Goal: Transaction & Acquisition: Obtain resource

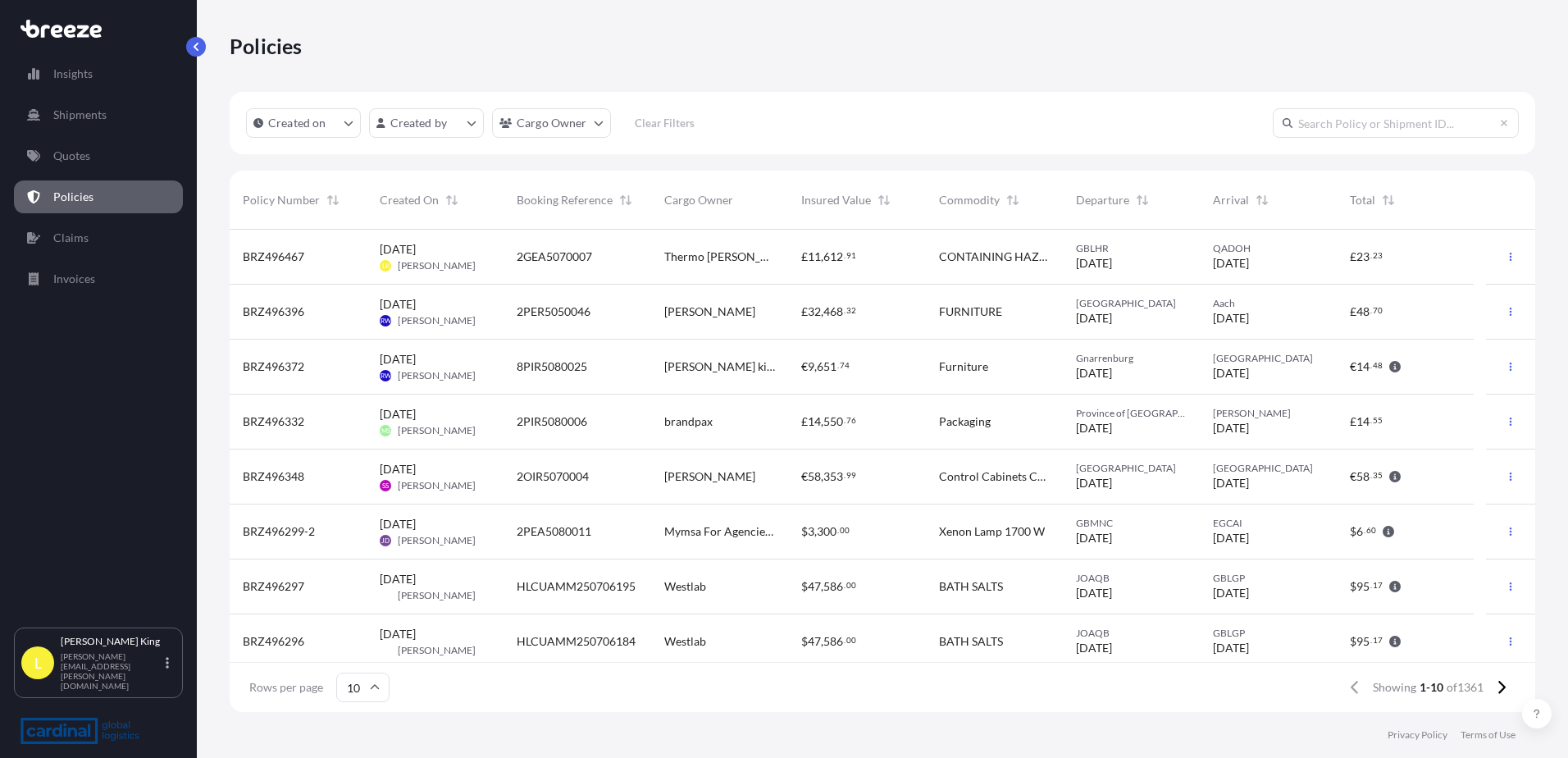
click at [1165, 68] on div "Policies" at bounding box center [882, 46] width 1306 height 92
click at [88, 197] on p "Policies" at bounding box center [73, 197] width 40 height 16
click at [69, 153] on p "Quotes" at bounding box center [71, 156] width 37 height 16
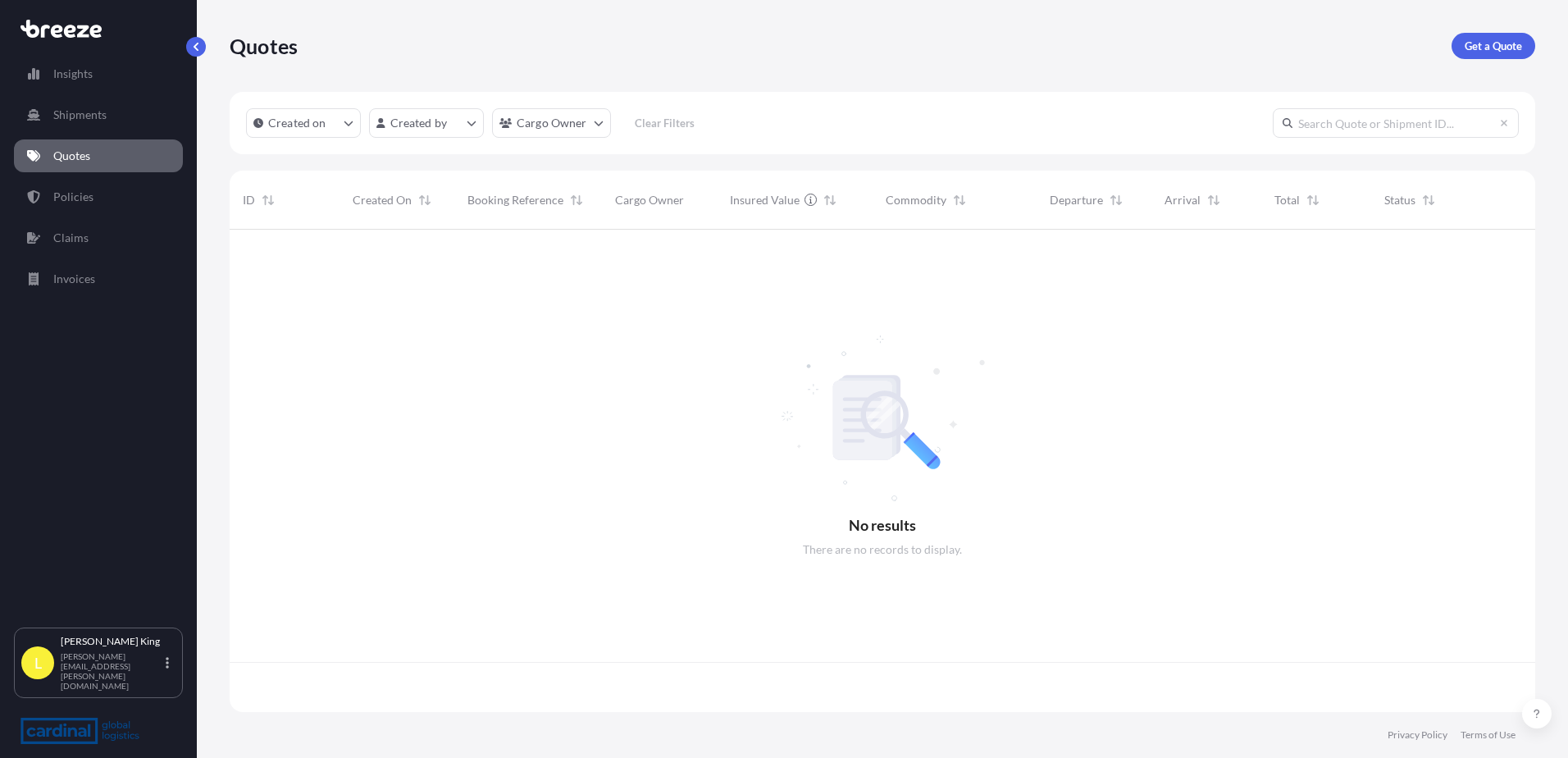
scroll to position [480, 1293]
click at [69, 196] on p "Policies" at bounding box center [73, 197] width 40 height 16
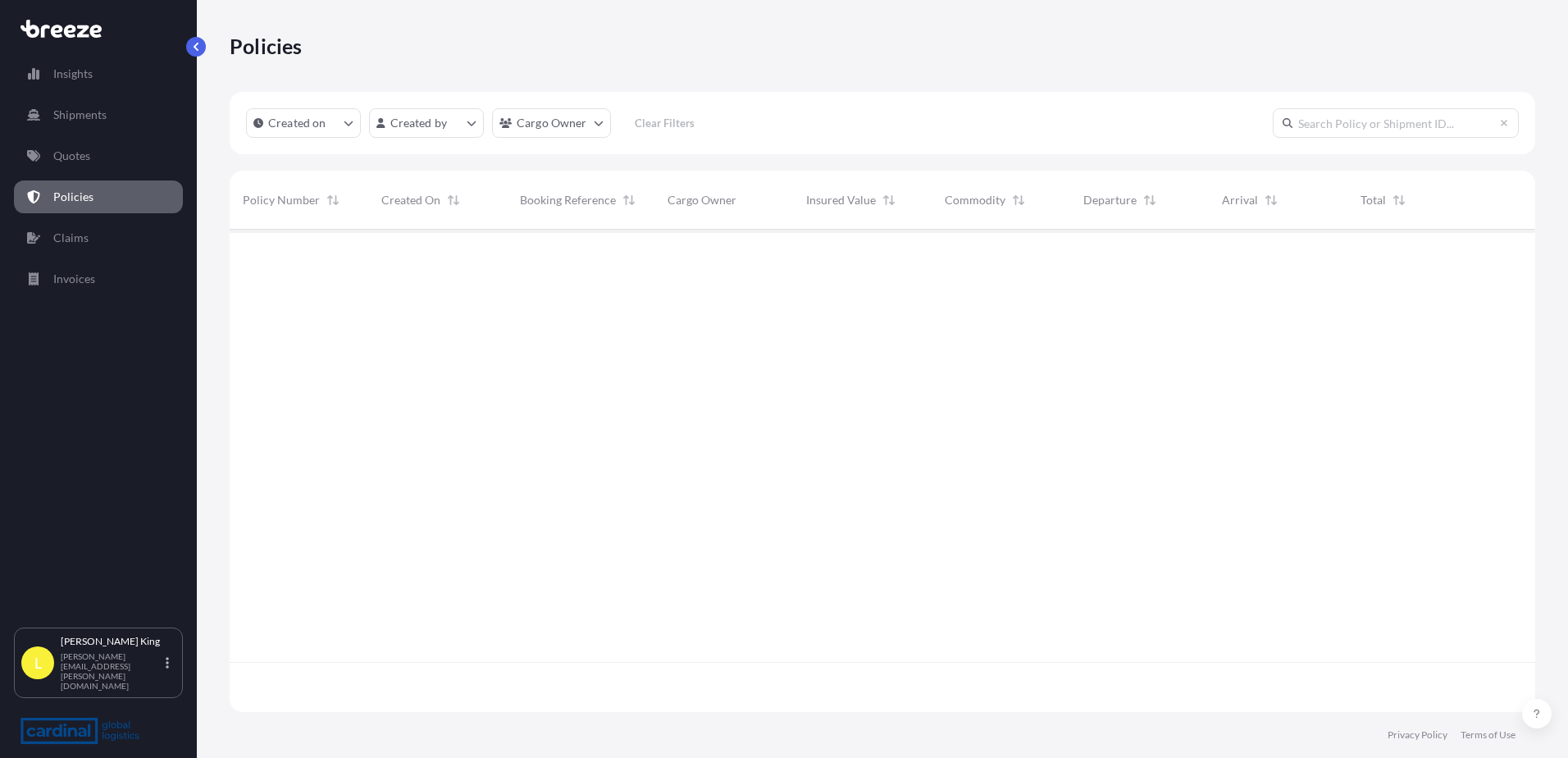
scroll to position [480, 1293]
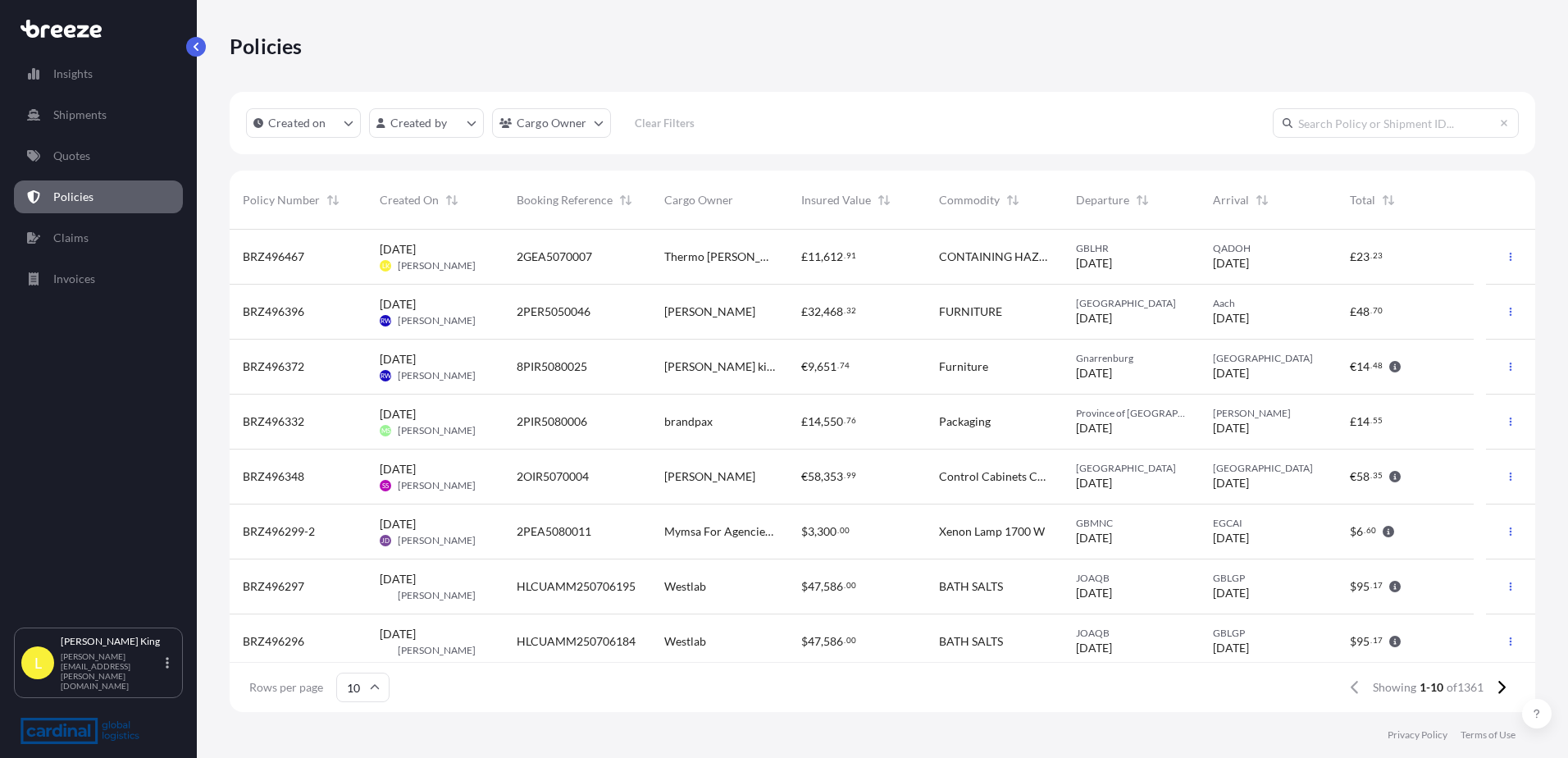
click at [114, 174] on div "Insights Shipments Quotes Policies Claims Invoices" at bounding box center [99, 336] width 169 height 586
click at [91, 147] on link "Quotes" at bounding box center [99, 155] width 169 height 33
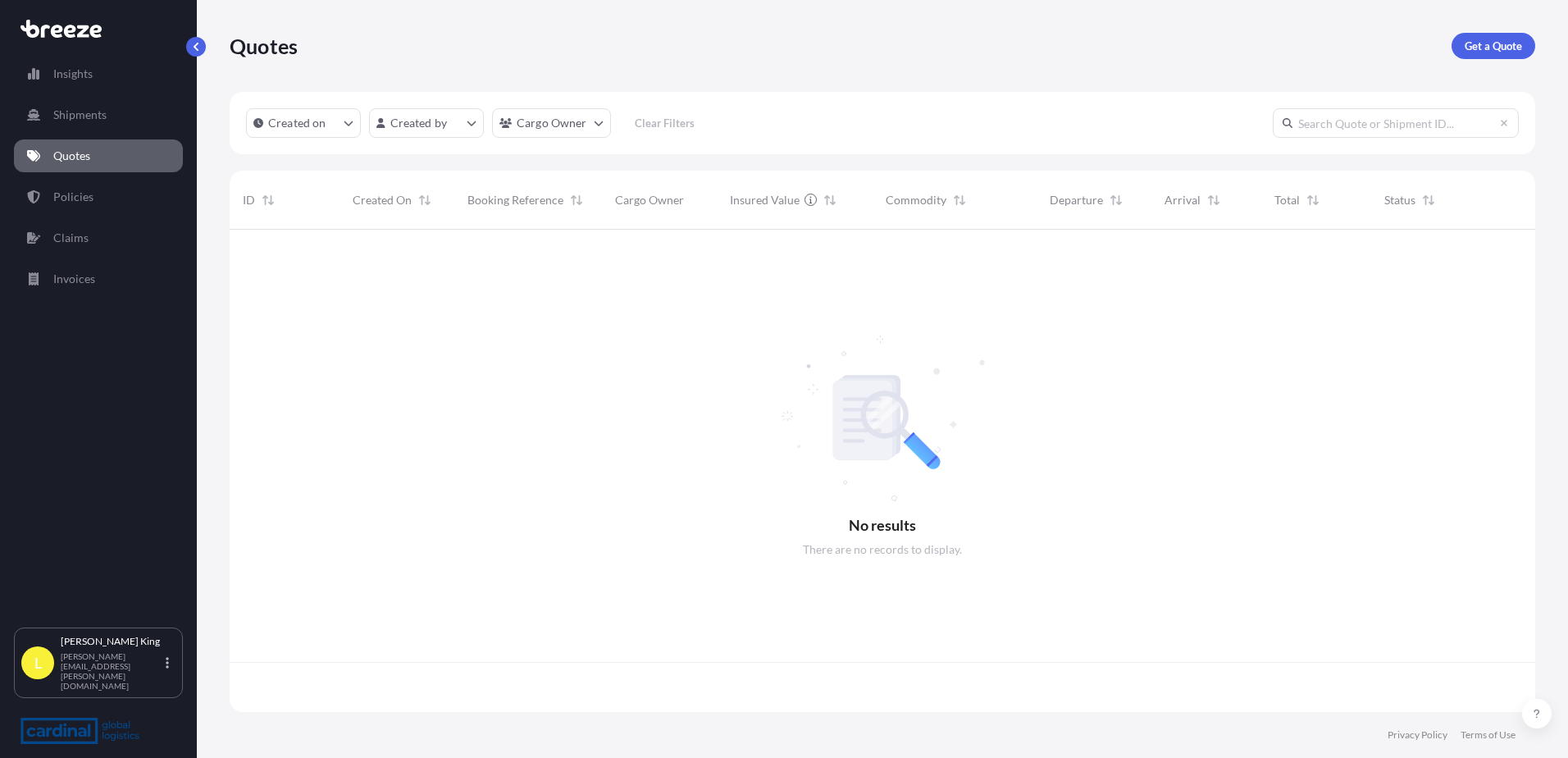
scroll to position [480, 1293]
click at [1486, 37] on link "Get a Quote" at bounding box center [1494, 46] width 83 height 26
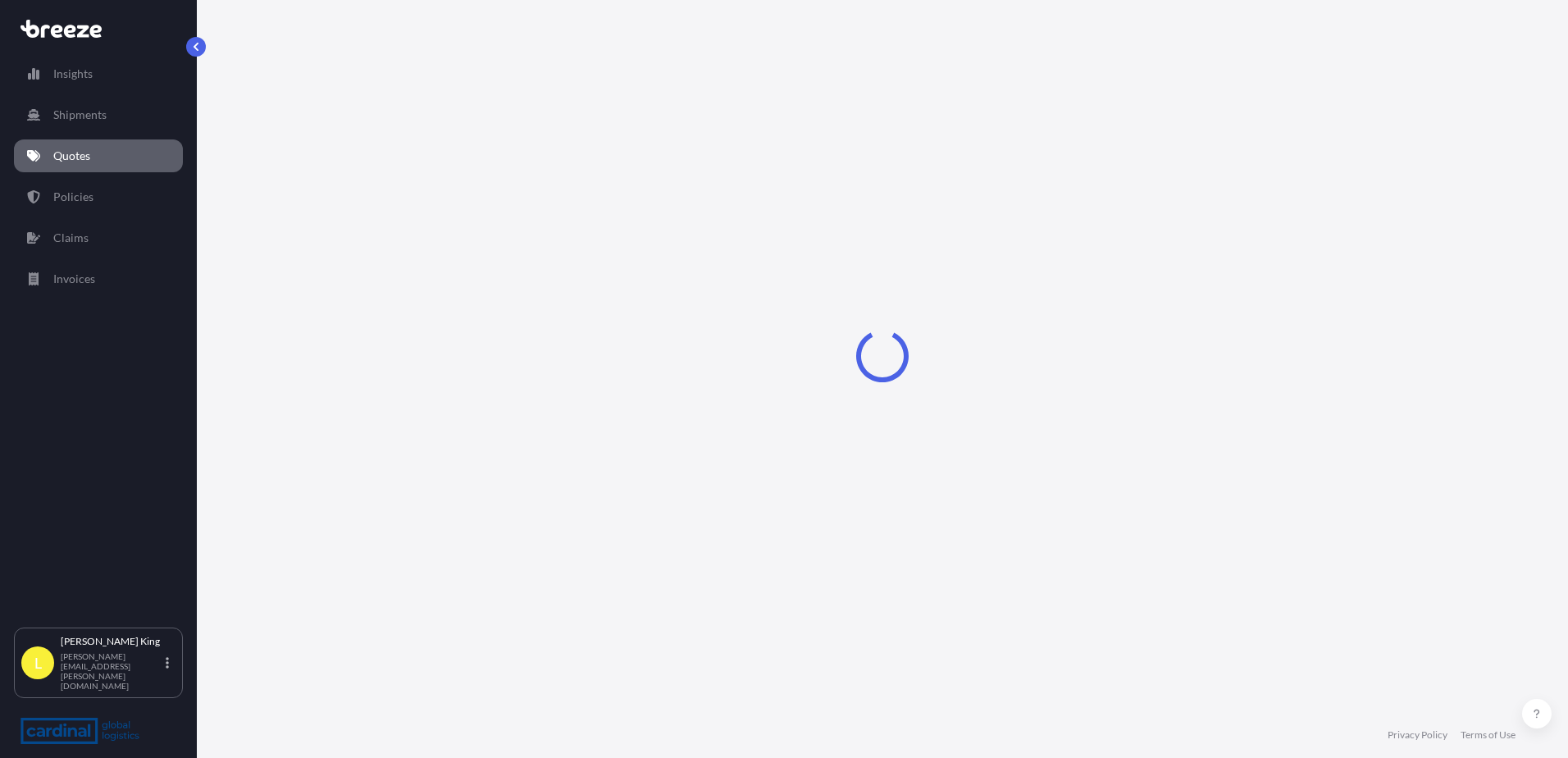
select select "Sea"
select select "1"
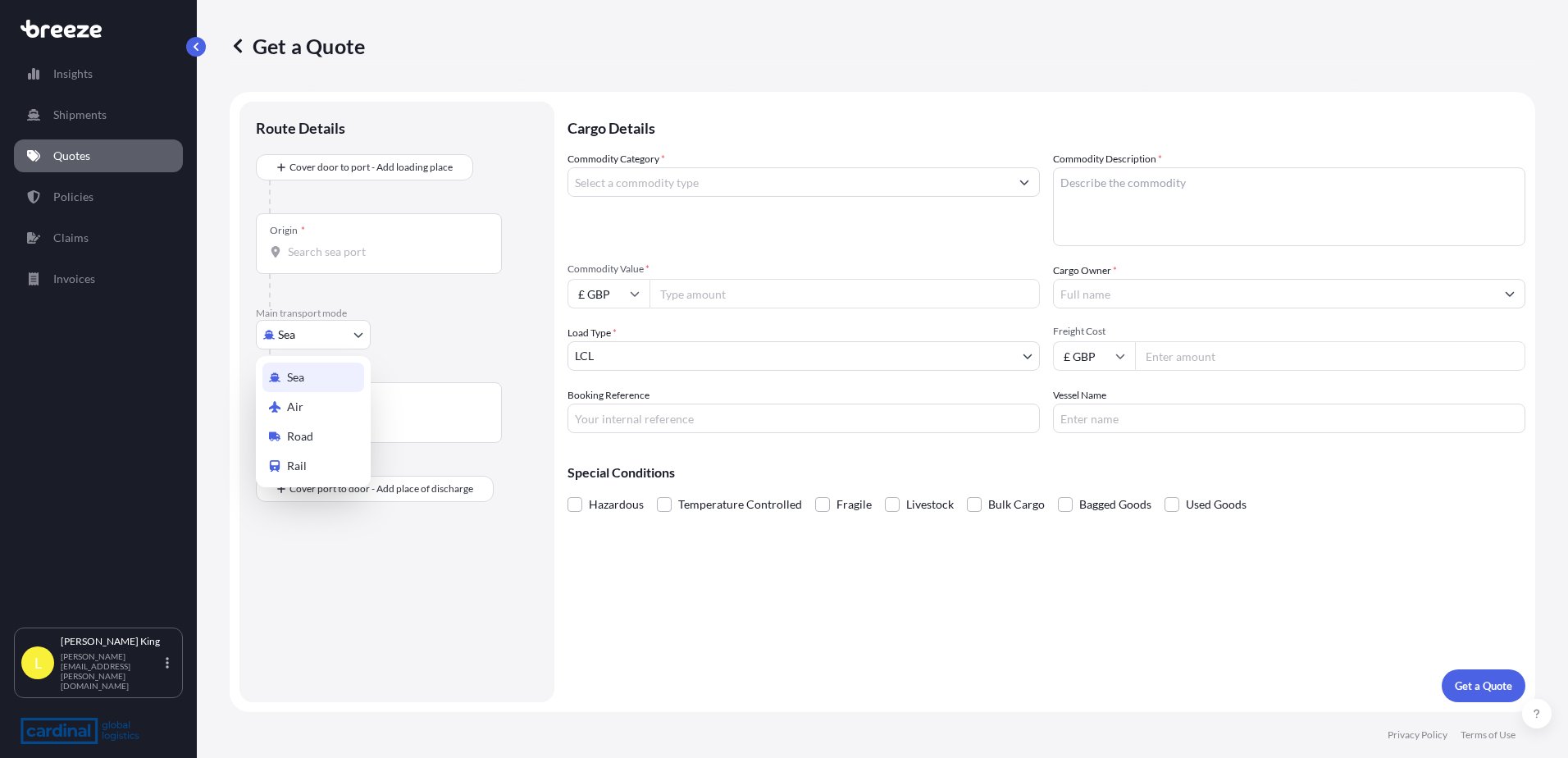
click at [289, 339] on body "Insights Shipments Quotes Policies Claims Invoices L [PERSON_NAME] [PERSON_NAME…" at bounding box center [784, 379] width 1568 height 758
click at [321, 416] on div "Air" at bounding box center [312, 407] width 101 height 30
select select "Air"
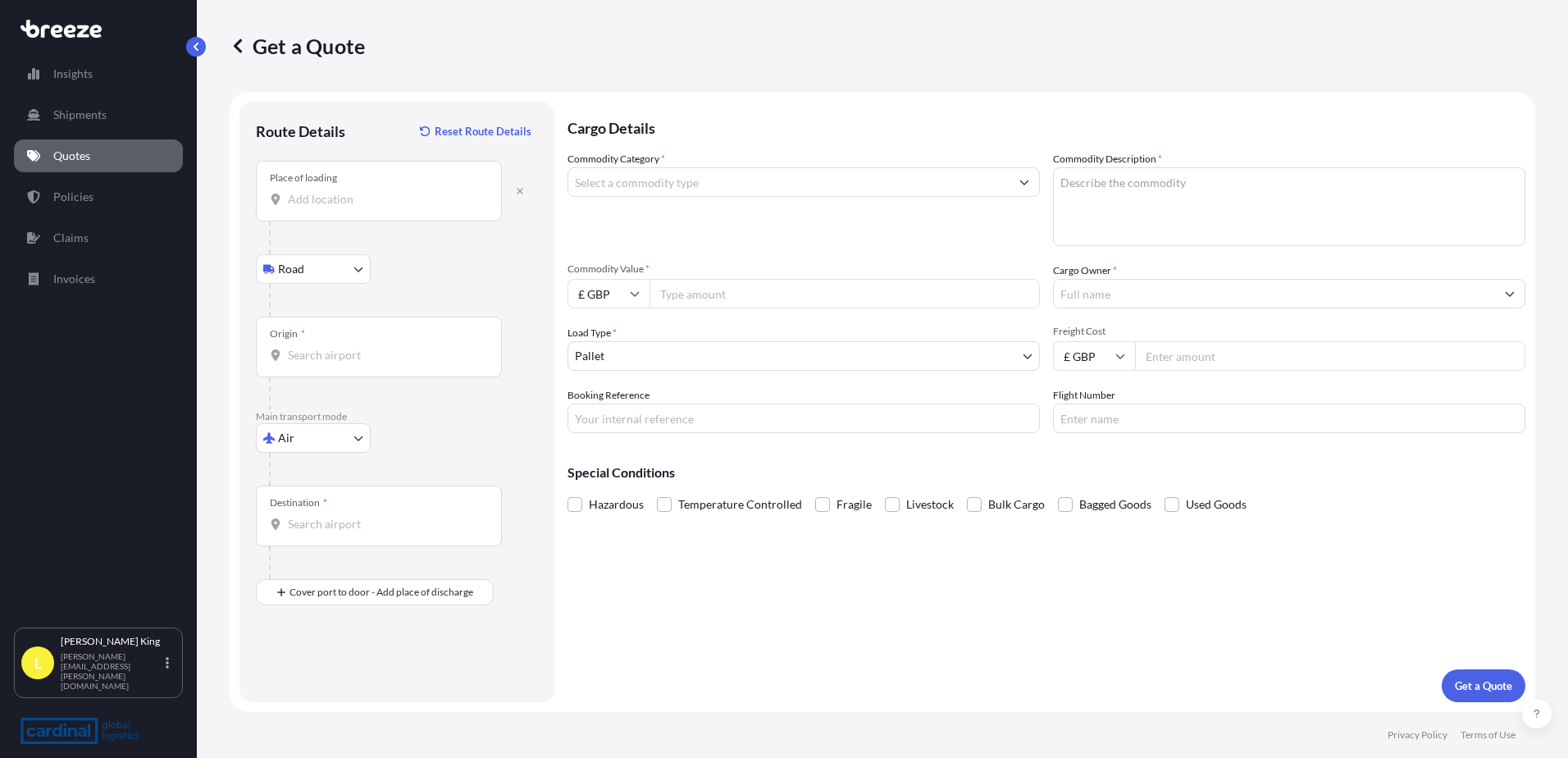
click at [358, 224] on div at bounding box center [404, 238] width 269 height 33
click at [355, 211] on div "Place of loading" at bounding box center [379, 191] width 246 height 61
click at [355, 207] on input "Place of loading" at bounding box center [385, 199] width 194 height 16
paste input "[GEOGRAPHIC_DATA]"
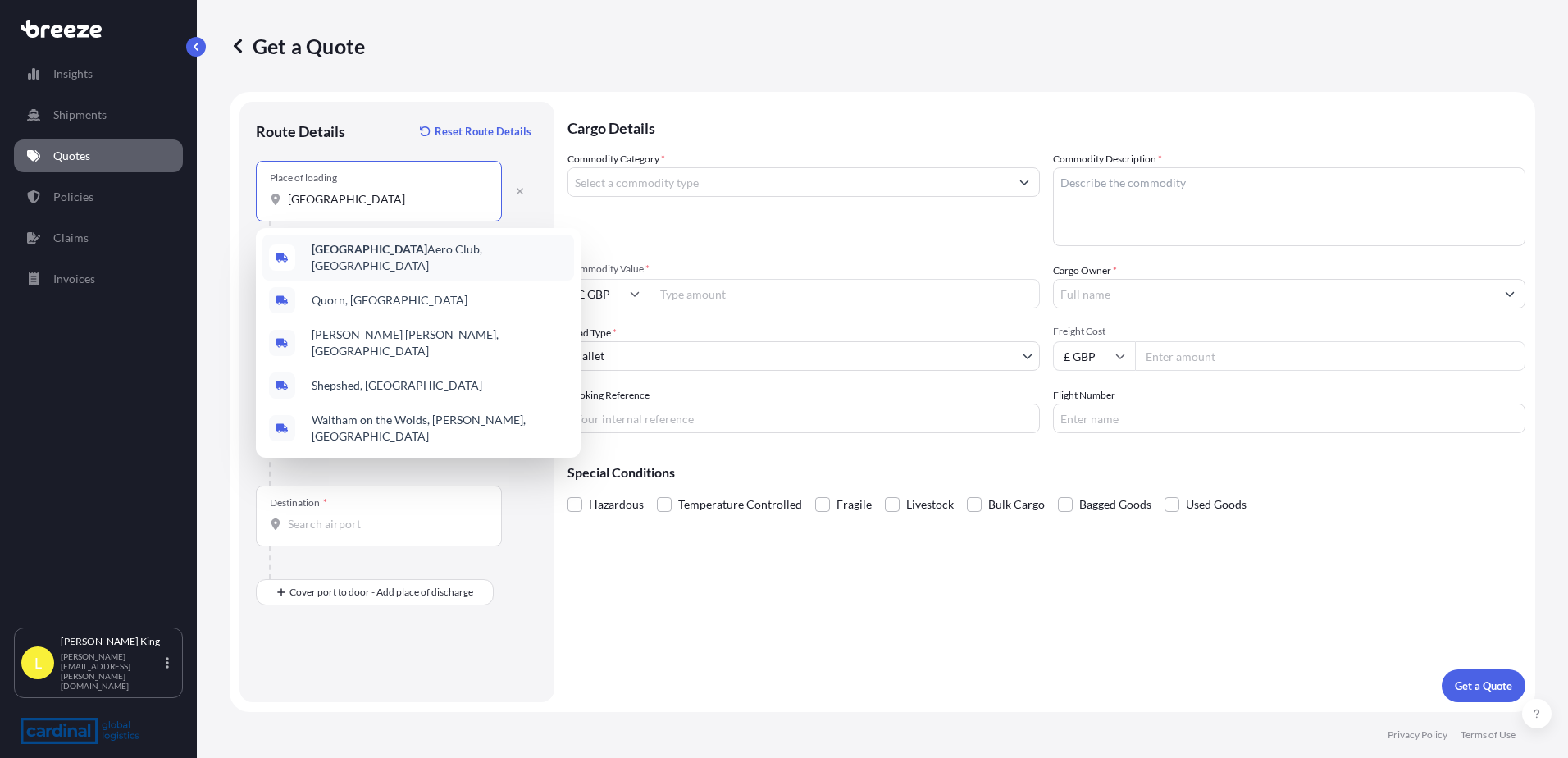
click at [355, 250] on b "[GEOGRAPHIC_DATA]" at bounding box center [369, 250] width 116 height 14
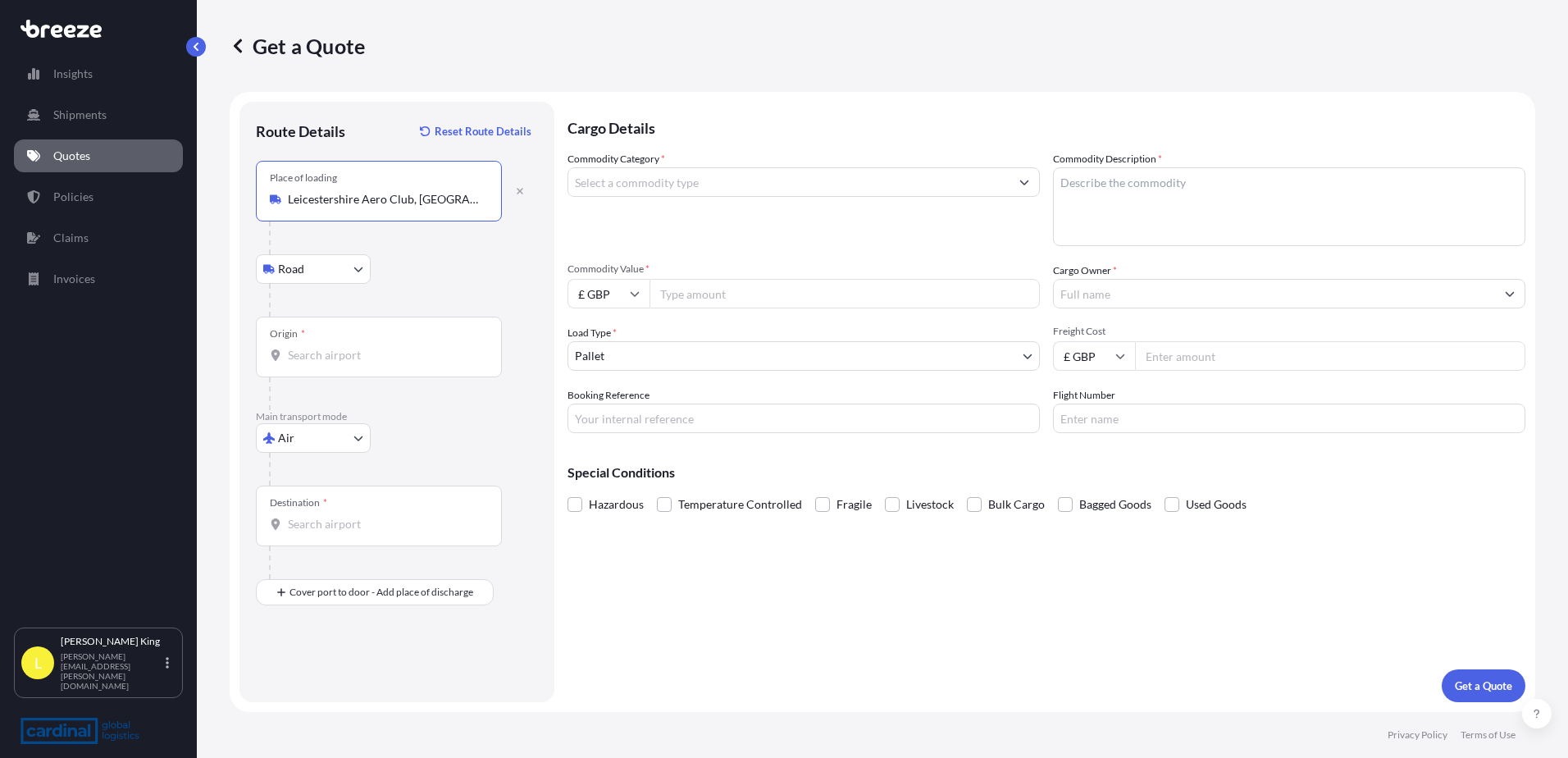
type input "Leicestershire Aero Club, [GEOGRAPHIC_DATA]"
click at [340, 359] on input "Origin *" at bounding box center [385, 356] width 194 height 16
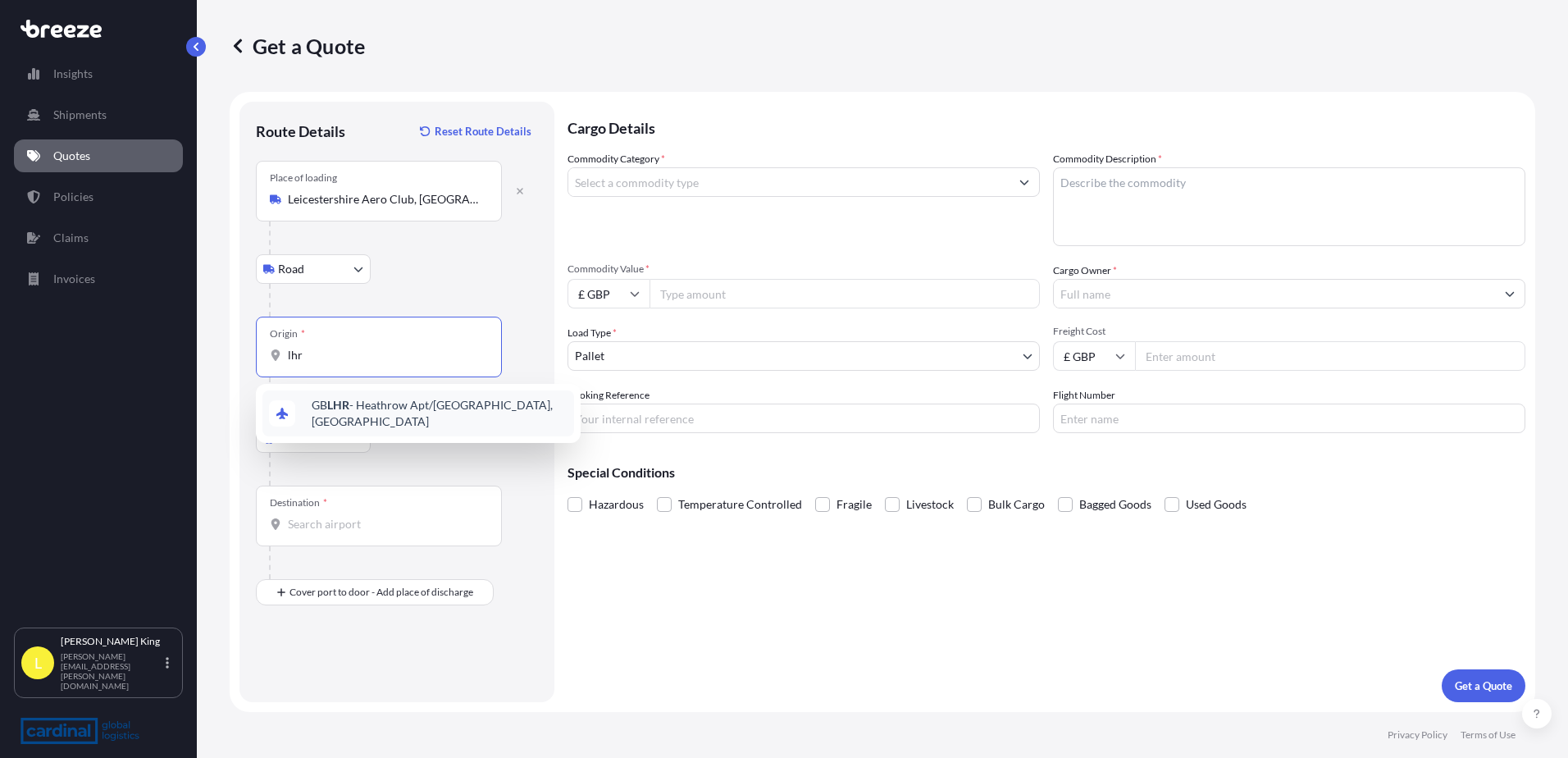
click at [340, 392] on div "GB LHR - Heathrow Apt/[GEOGRAPHIC_DATA], [GEOGRAPHIC_DATA]" at bounding box center [417, 413] width 311 height 46
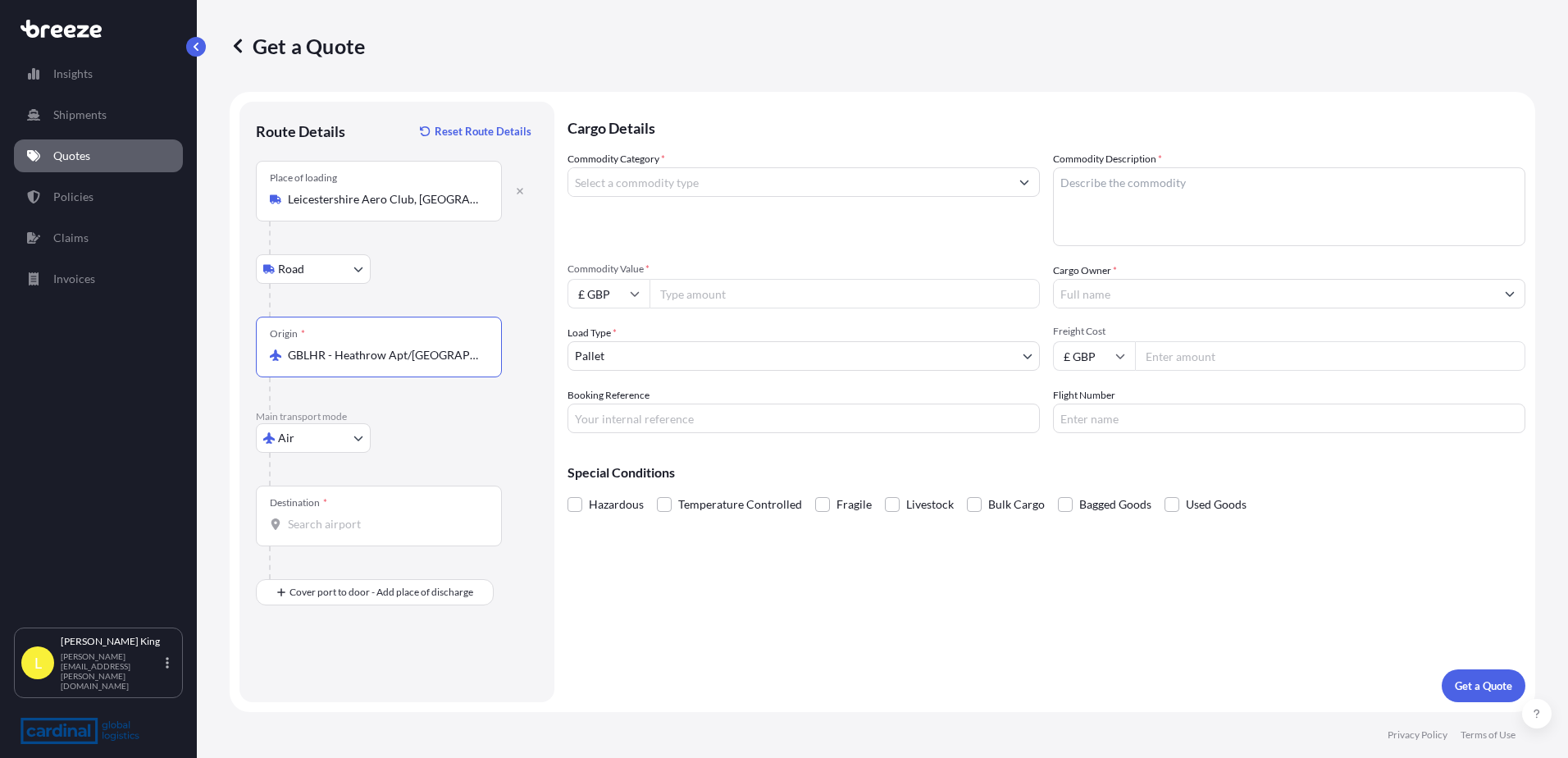
click at [450, 357] on input "GBLHR - Heathrow Apt/[GEOGRAPHIC_DATA], [GEOGRAPHIC_DATA]" at bounding box center [385, 356] width 194 height 16
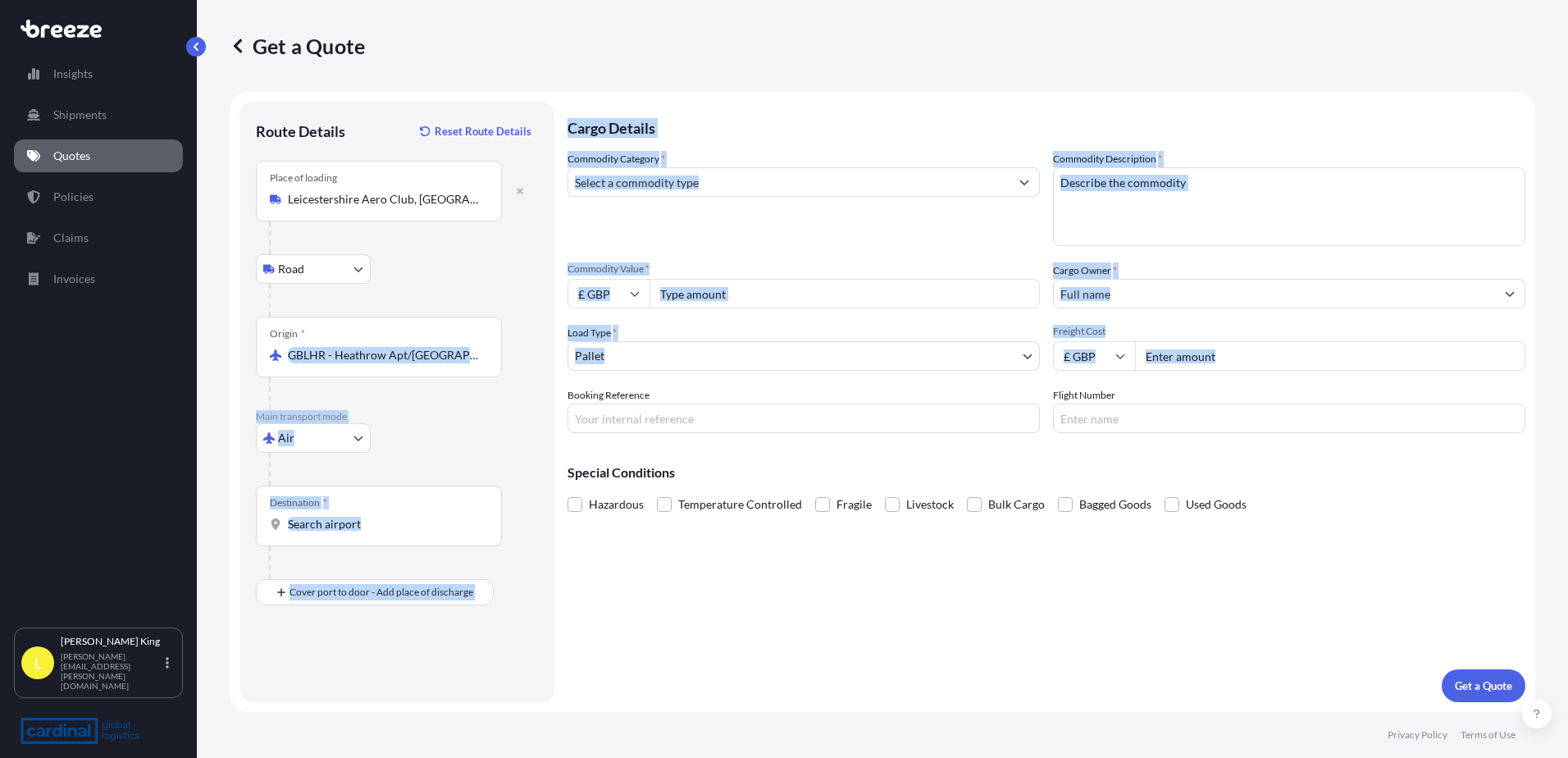
drag, startPoint x: 288, startPoint y: 362, endPoint x: 839, endPoint y: 396, distance: 552.0
click at [839, 396] on form "Route Details Reset Route Details Place of loading [GEOGRAPHIC_DATA] Road Road …" at bounding box center [882, 401] width 1306 height 621
click at [492, 367] on div "Origin * GBLHR - [GEOGRAPHIC_DATA] Apt/[GEOGRAPHIC_DATA], [GEOGRAPHIC_DATA]" at bounding box center [379, 348] width 246 height 61
click at [481, 364] on input "GBLHR - Heathrow Apt/[GEOGRAPHIC_DATA], [GEOGRAPHIC_DATA]" at bounding box center [385, 356] width 194 height 16
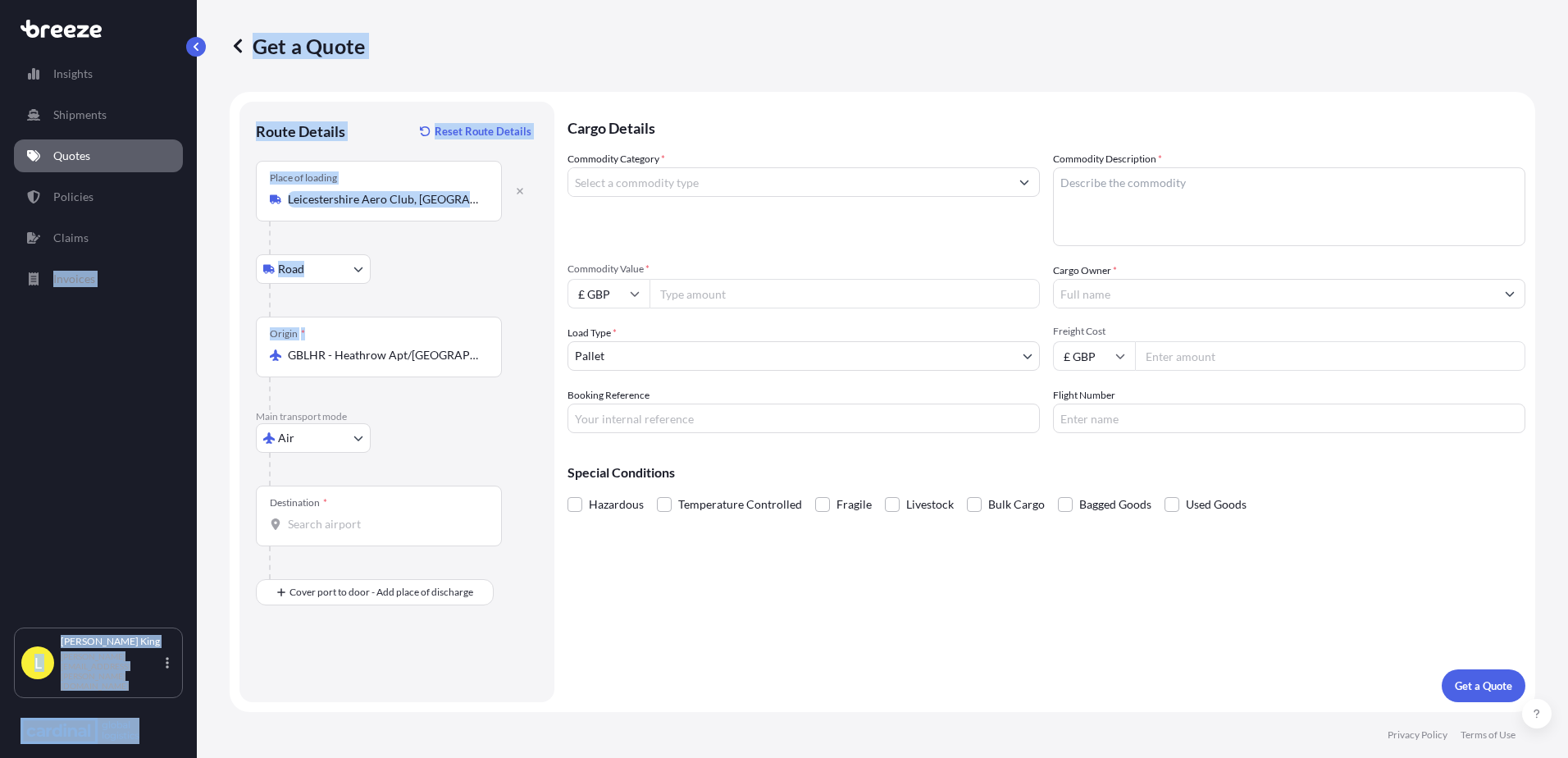
drag, startPoint x: 487, startPoint y: 357, endPoint x: -58, endPoint y: 342, distance: 545.2
click at [0, 342] on html "1 option available. 1 option available. Insights Shipments Quotes Policies Clai…" at bounding box center [784, 379] width 1568 height 758
click at [276, 345] on div "Origin * GBLHR - [GEOGRAPHIC_DATA] Apt/[GEOGRAPHIC_DATA], [GEOGRAPHIC_DATA]" at bounding box center [379, 348] width 246 height 61
click at [288, 348] on input "GBLHR - Heathrow Apt/[GEOGRAPHIC_DATA], [GEOGRAPHIC_DATA]" at bounding box center [385, 356] width 194 height 16
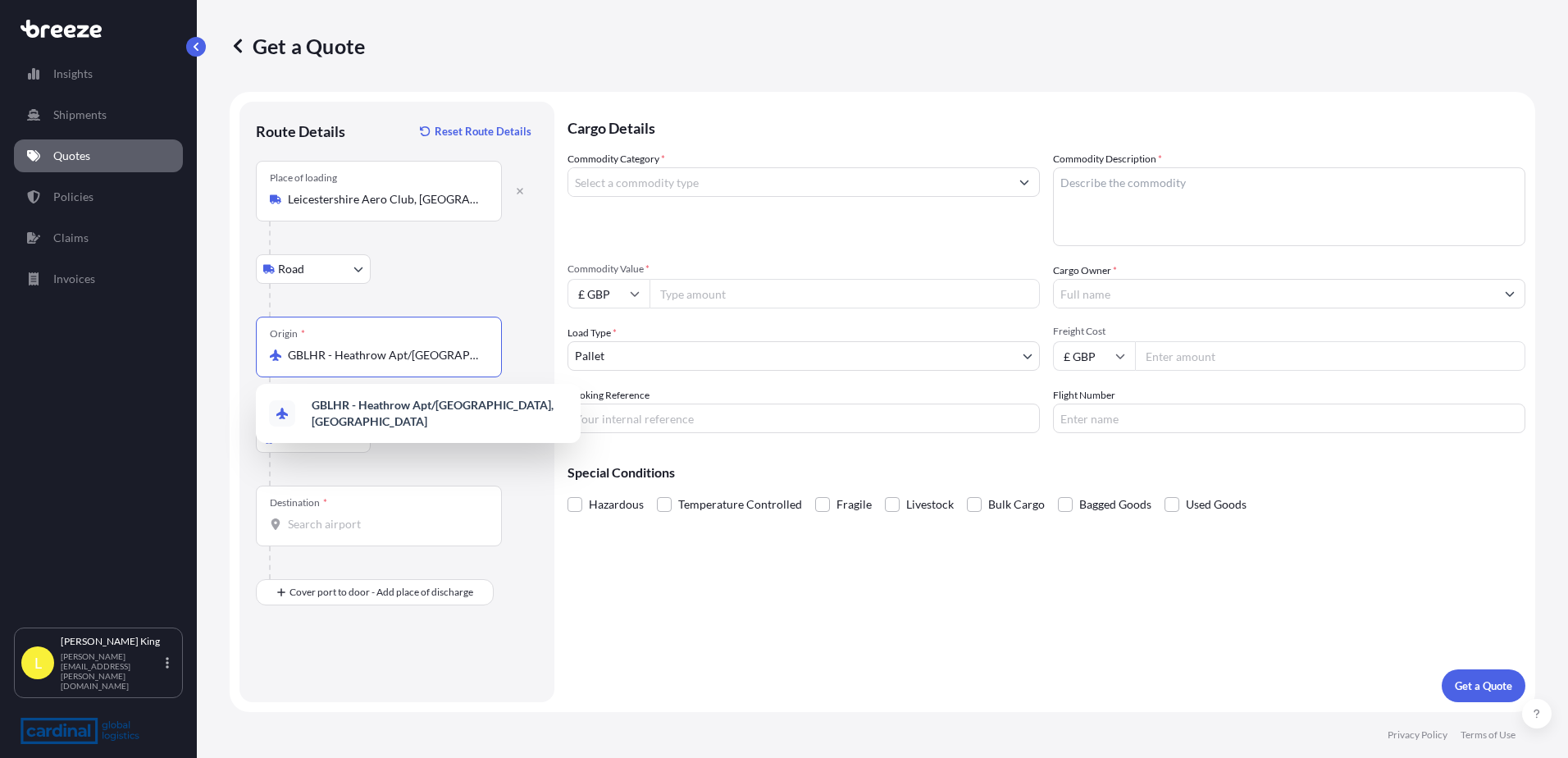
scroll to position [0, 52]
drag, startPoint x: 288, startPoint y: 353, endPoint x: 536, endPoint y: 356, distance: 248.0
click at [536, 356] on div "Origin * GBLHR - [GEOGRAPHIC_DATA] Apt/[GEOGRAPHIC_DATA], [GEOGRAPHIC_DATA]" at bounding box center [397, 364] width 282 height 93
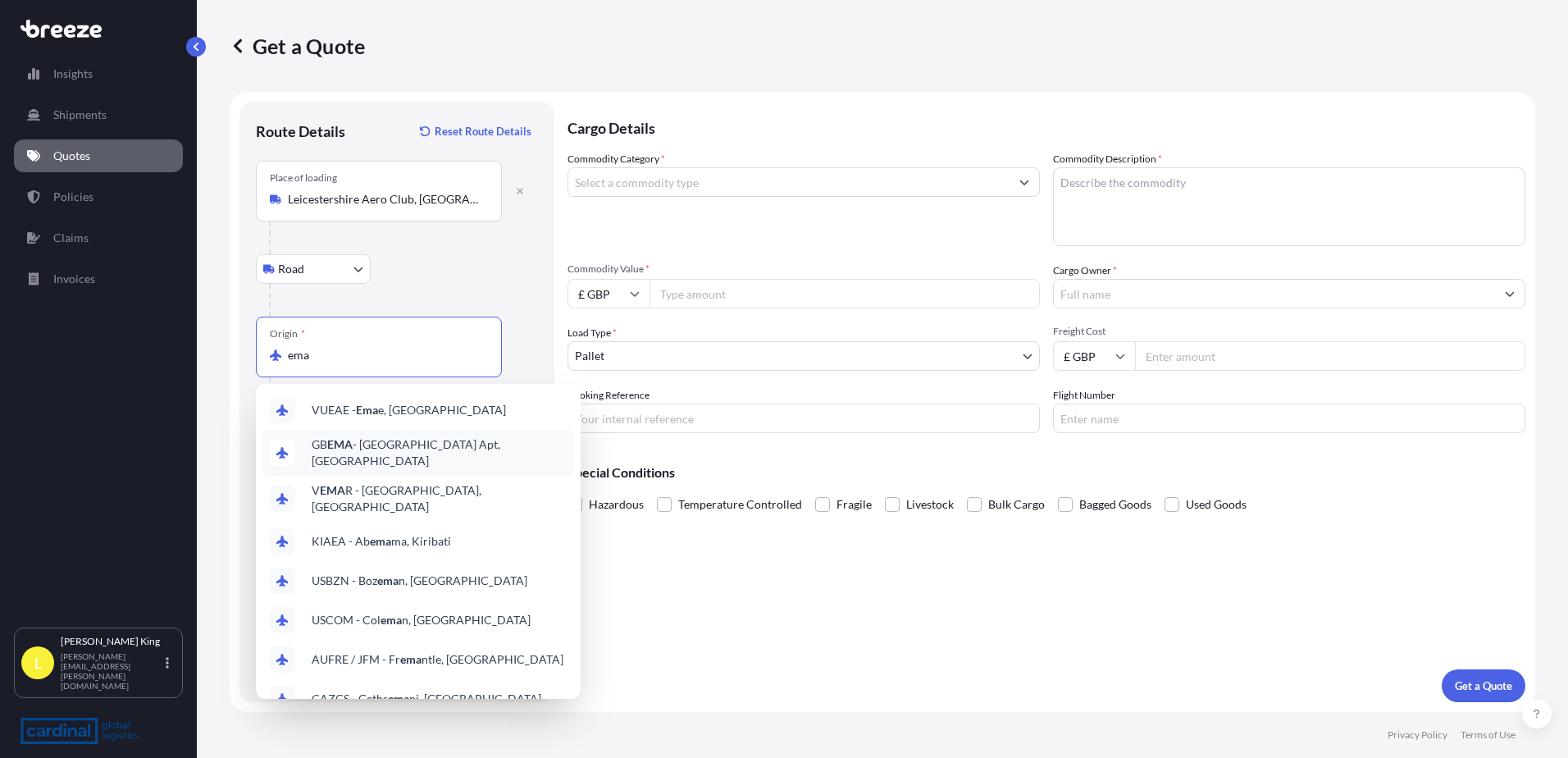
click at [458, 438] on div "GB EMA - [GEOGRAPHIC_DATA] Apt, [GEOGRAPHIC_DATA]" at bounding box center [417, 453] width 311 height 46
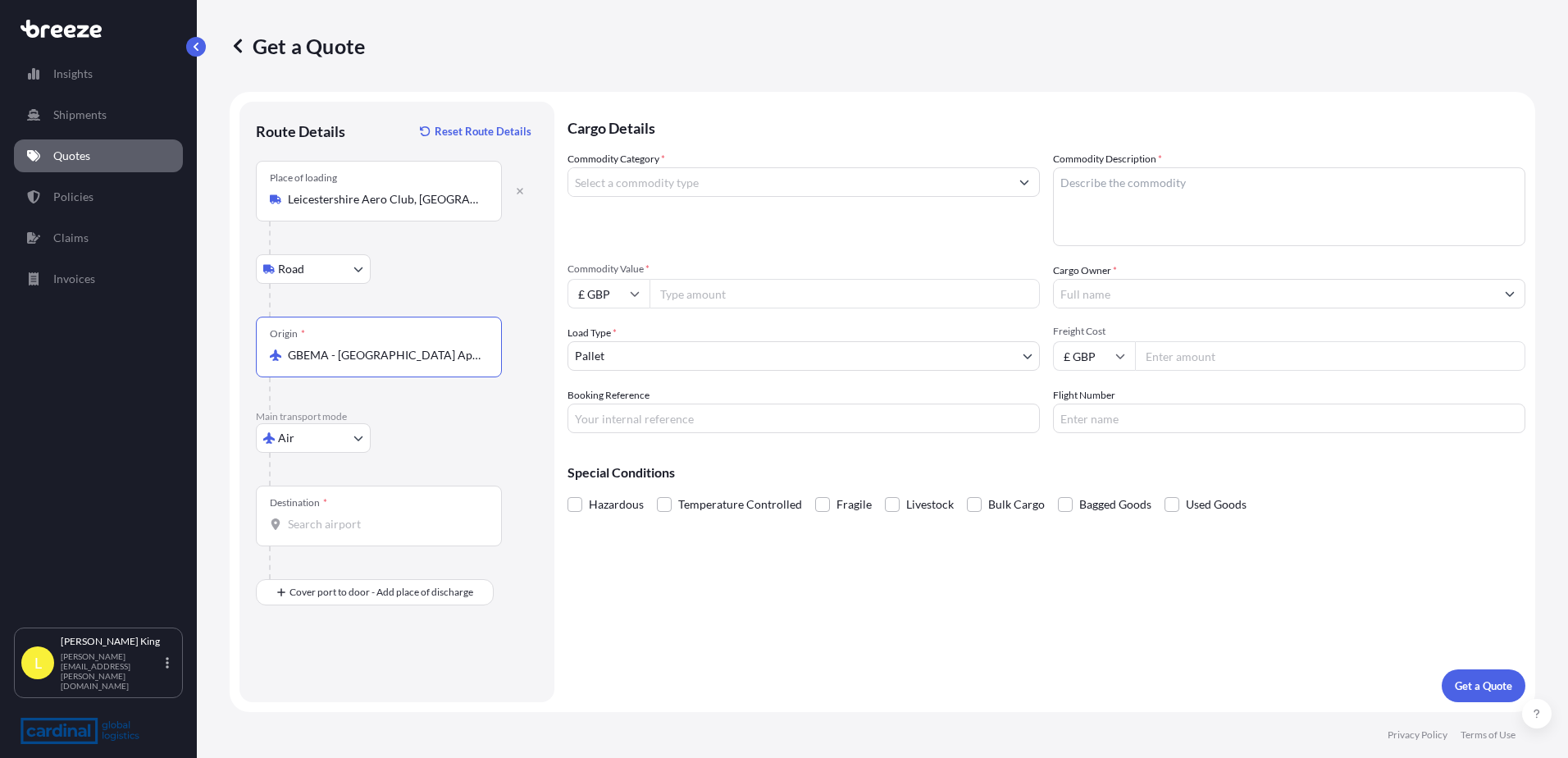
type input "GBEMA - [GEOGRAPHIC_DATA] Apt, [GEOGRAPHIC_DATA]"
click at [307, 536] on div "Destination *" at bounding box center [379, 516] width 246 height 61
click at [307, 533] on input "Destination *" at bounding box center [385, 524] width 194 height 16
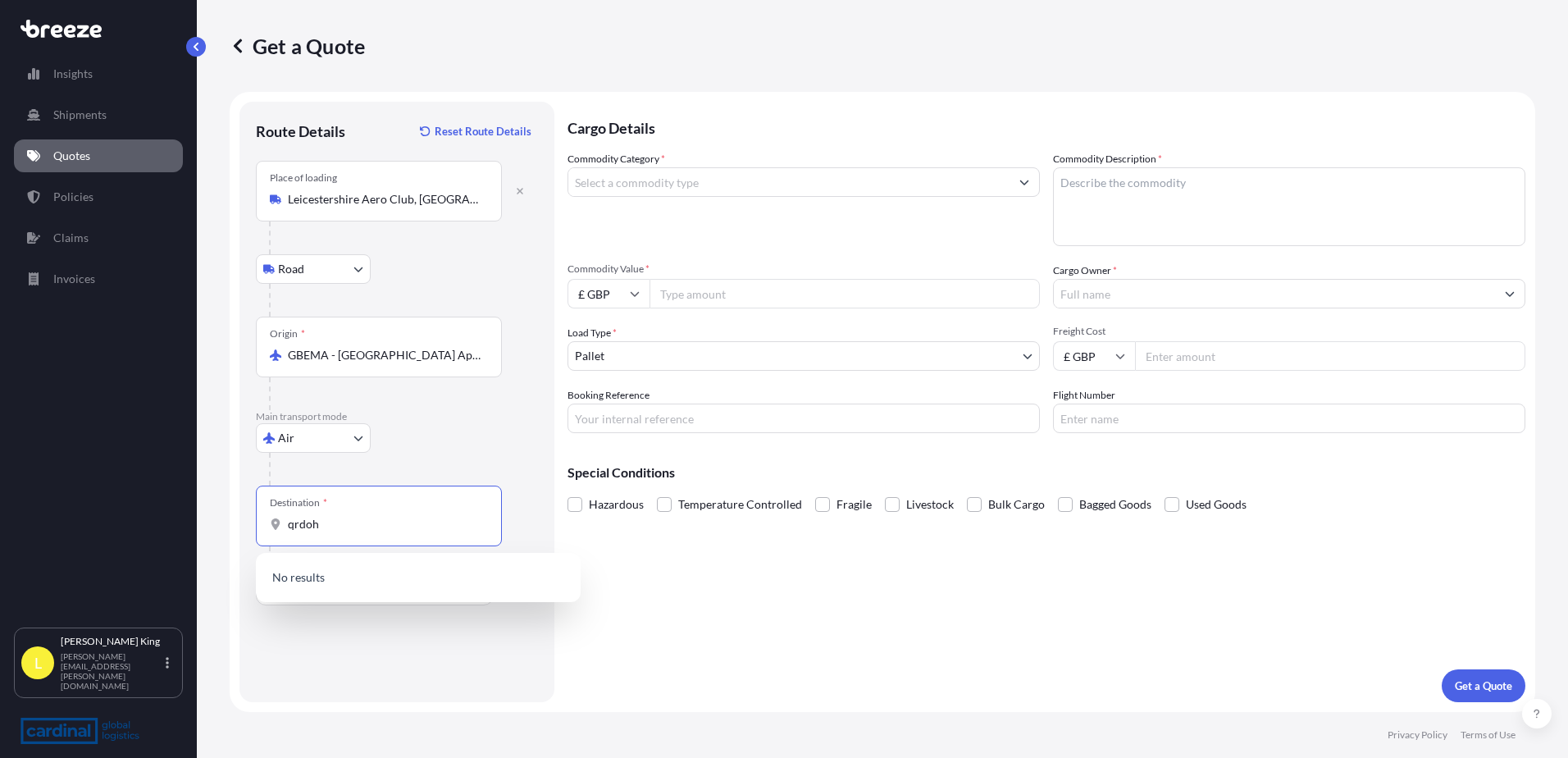
drag, startPoint x: 345, startPoint y: 527, endPoint x: 267, endPoint y: 517, distance: 78.6
click at [267, 517] on div "Destination * qrdoh" at bounding box center [379, 516] width 246 height 61
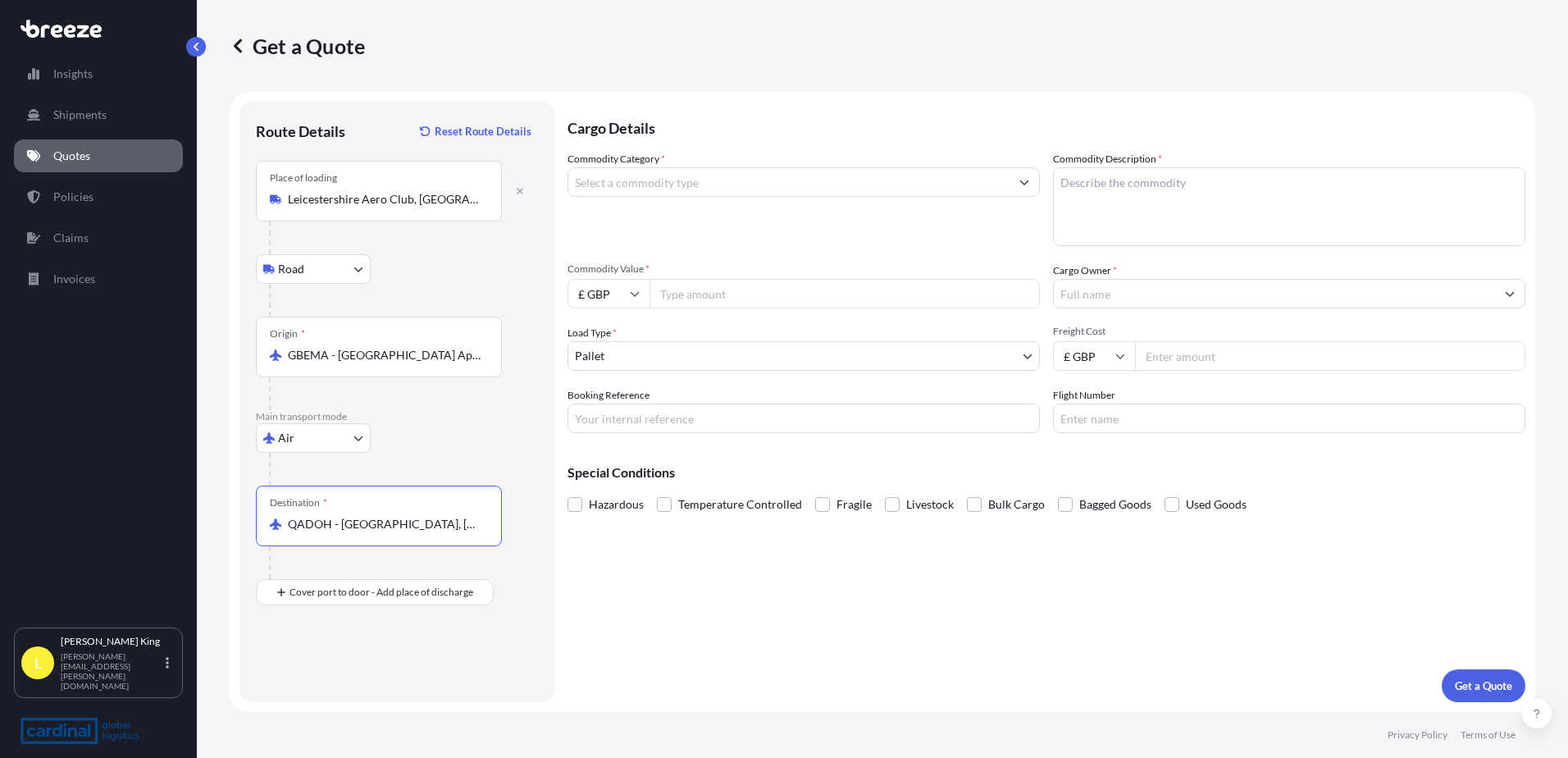
type input "QADOH - [GEOGRAPHIC_DATA], [GEOGRAPHIC_DATA]"
click at [687, 174] on input "Commodity Category *" at bounding box center [789, 181] width 442 height 30
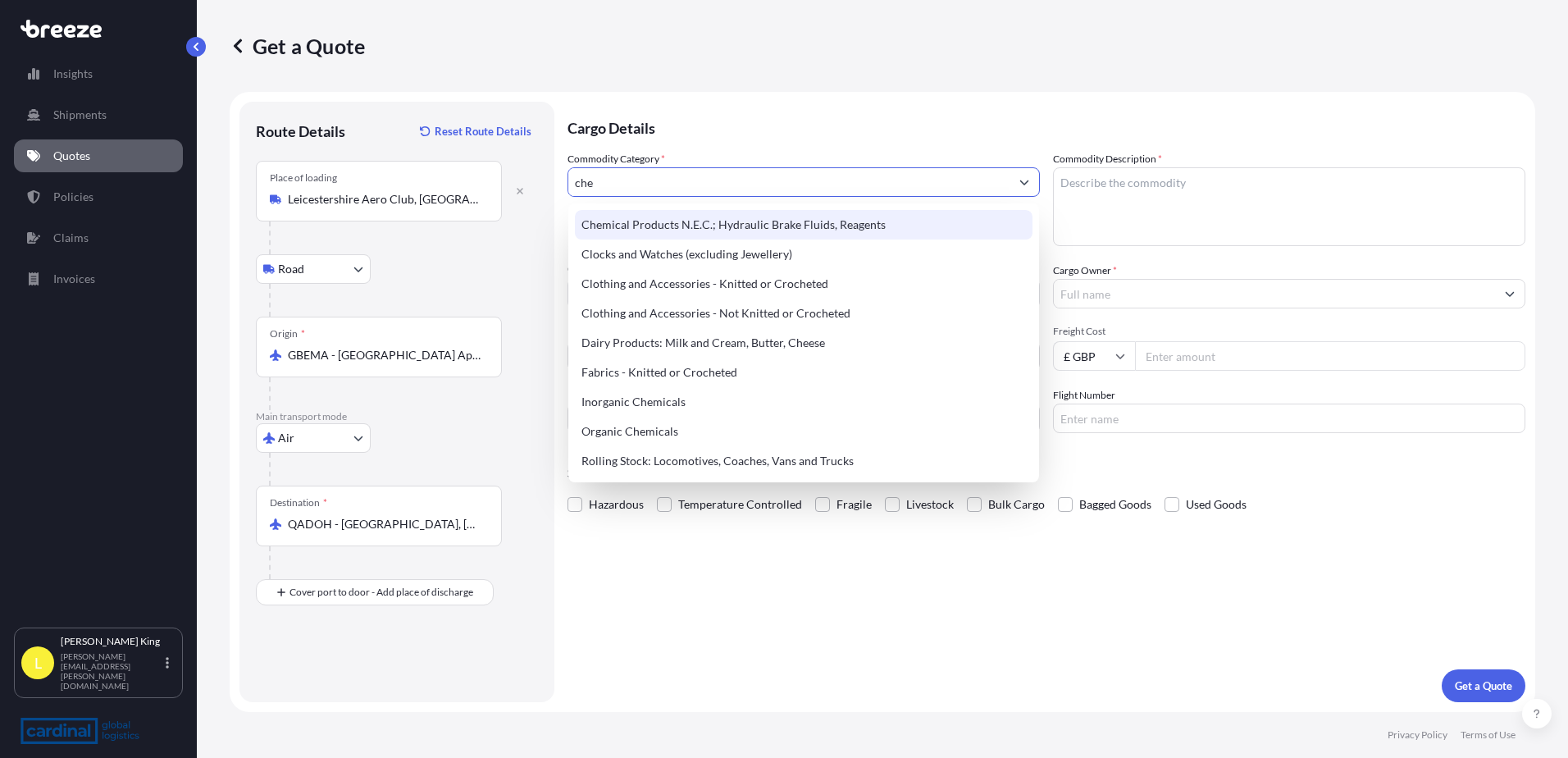
click at [738, 223] on div "Chemical Products N.E.C.; Hydraulic Brake Fluids, Reagents" at bounding box center [804, 225] width 458 height 30
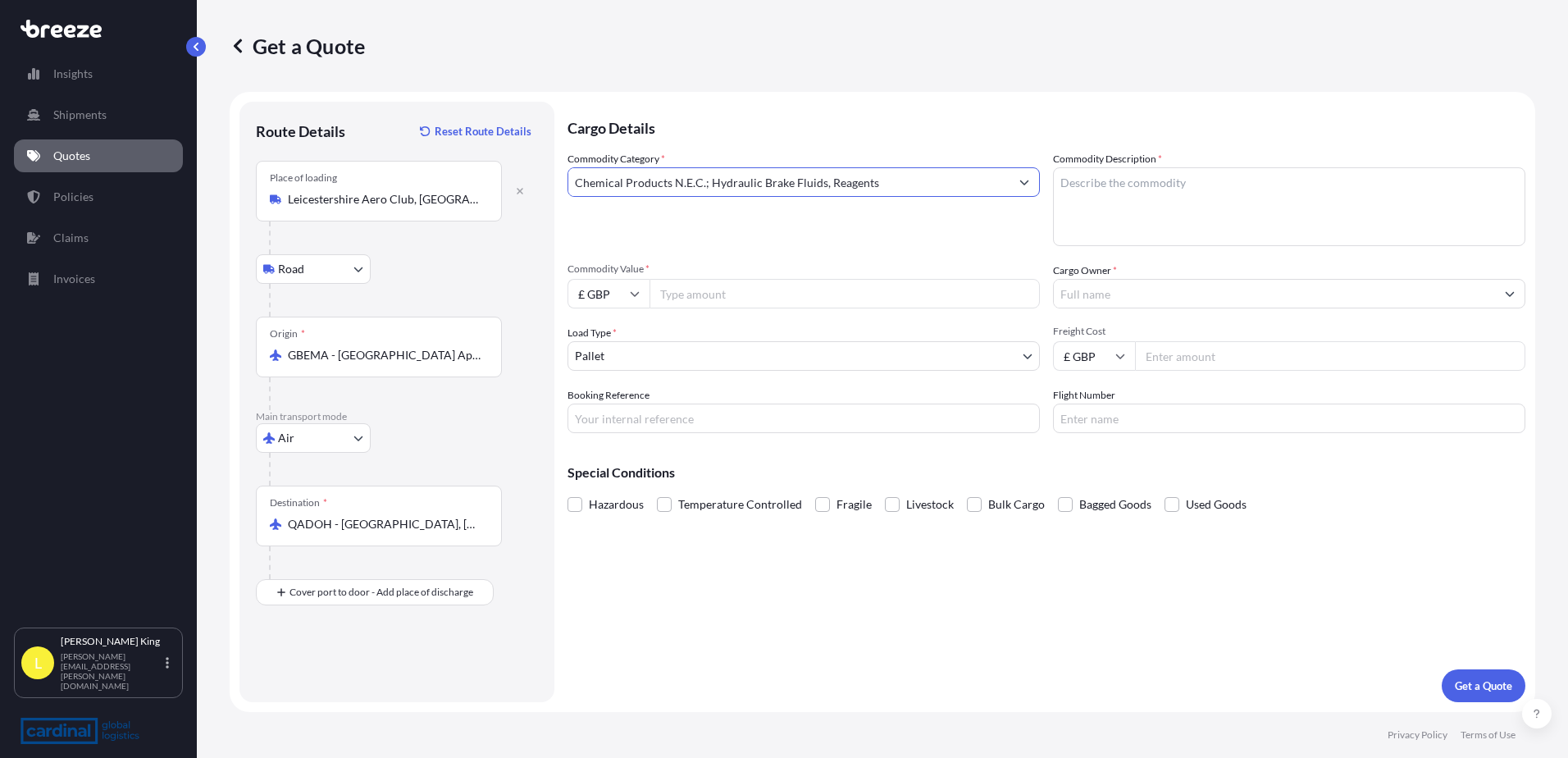
type input "Chemical Products N.E.C.; Hydraulic Brake Fluids, Reagents"
click at [1146, 193] on textarea "Commodity Description *" at bounding box center [1289, 207] width 472 height 79
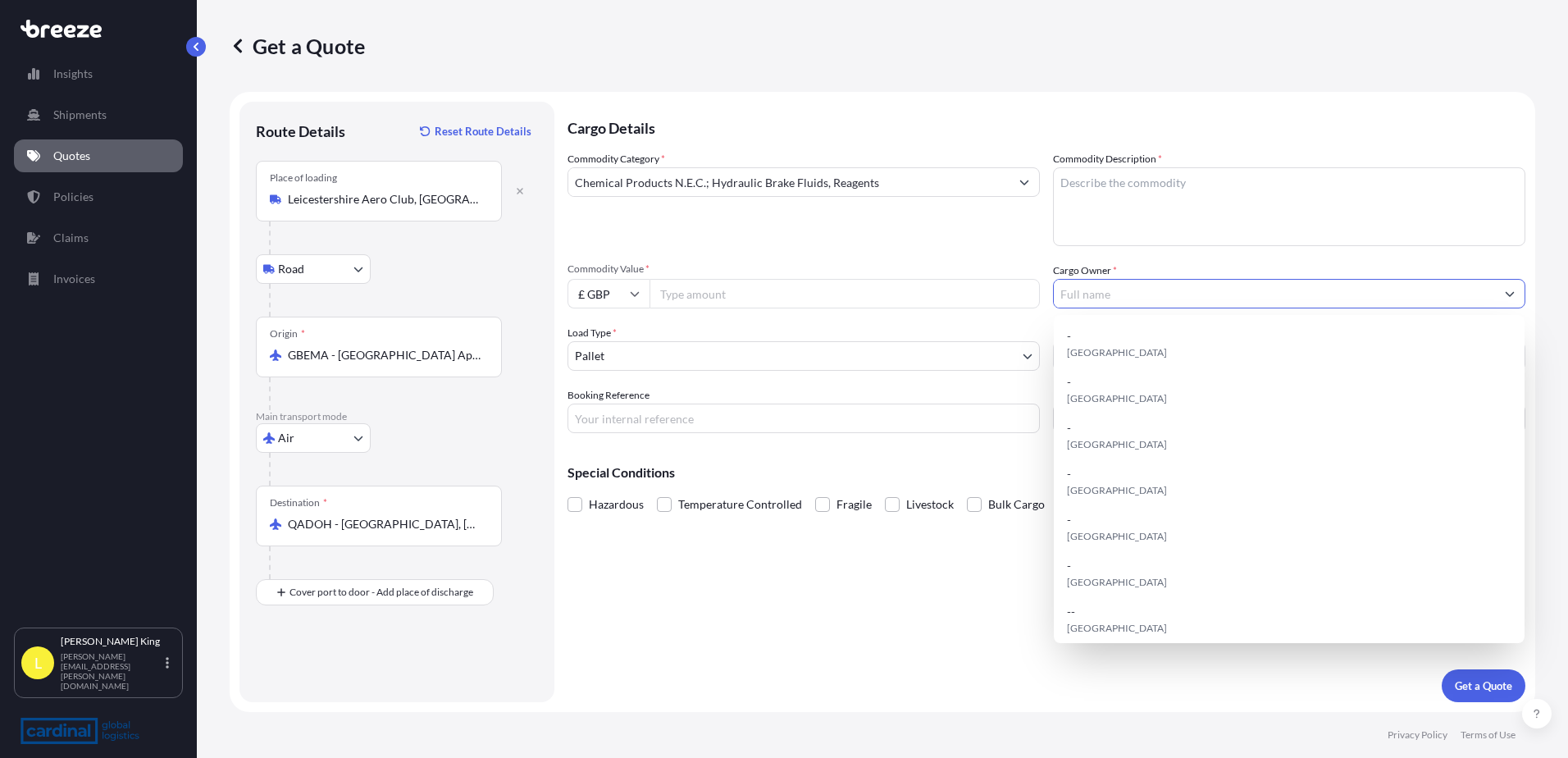
click at [1212, 300] on input "Cargo Owner *" at bounding box center [1275, 294] width 442 height 30
click at [868, 312] on div "Commodity Category * Chemical Products N.E.C.; Hydraulic Brake Fluids, Reagents…" at bounding box center [1046, 292] width 958 height 282
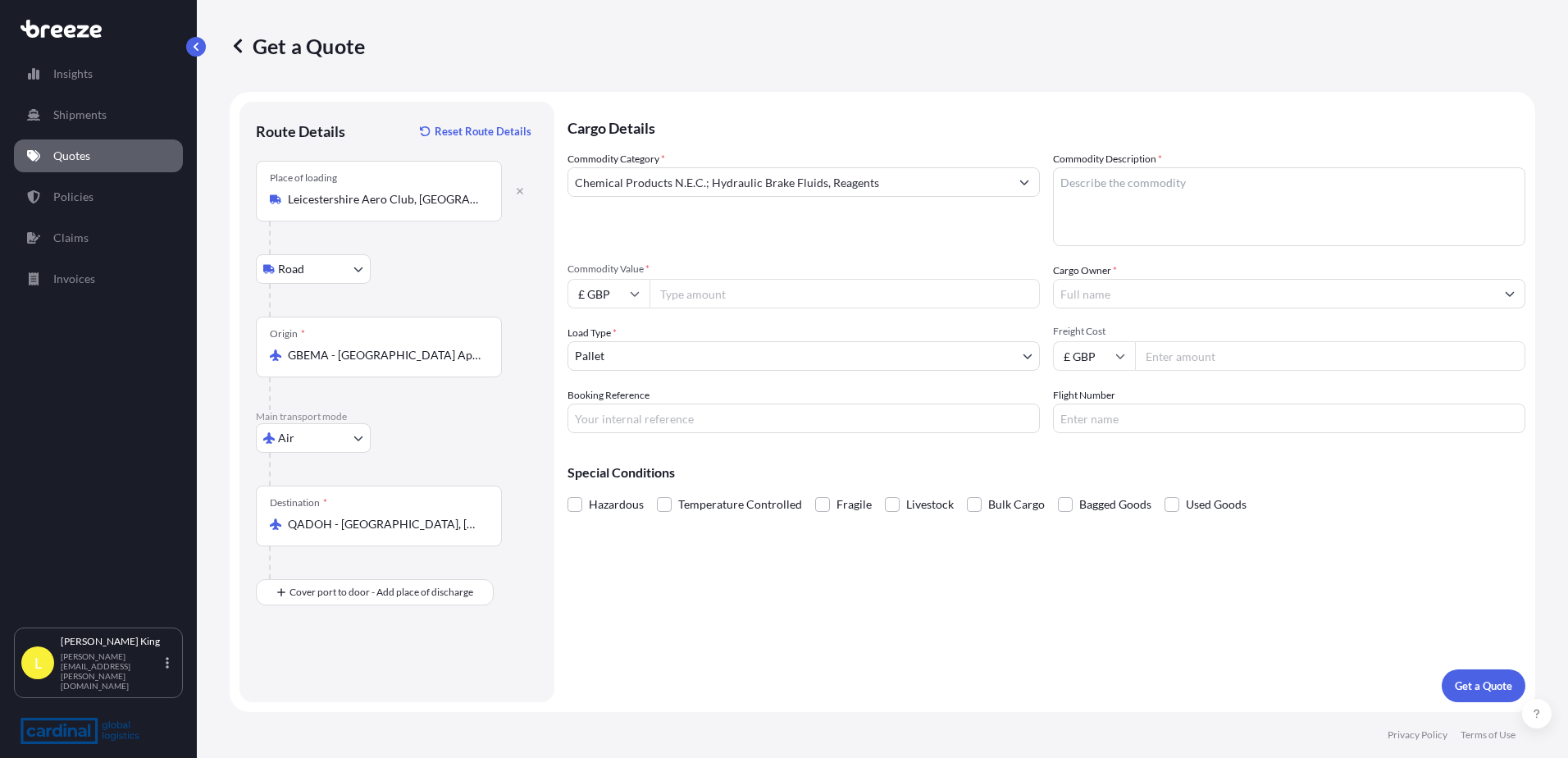
click at [848, 304] on input "Commodity Value *" at bounding box center [845, 294] width 390 height 30
type input "13000"
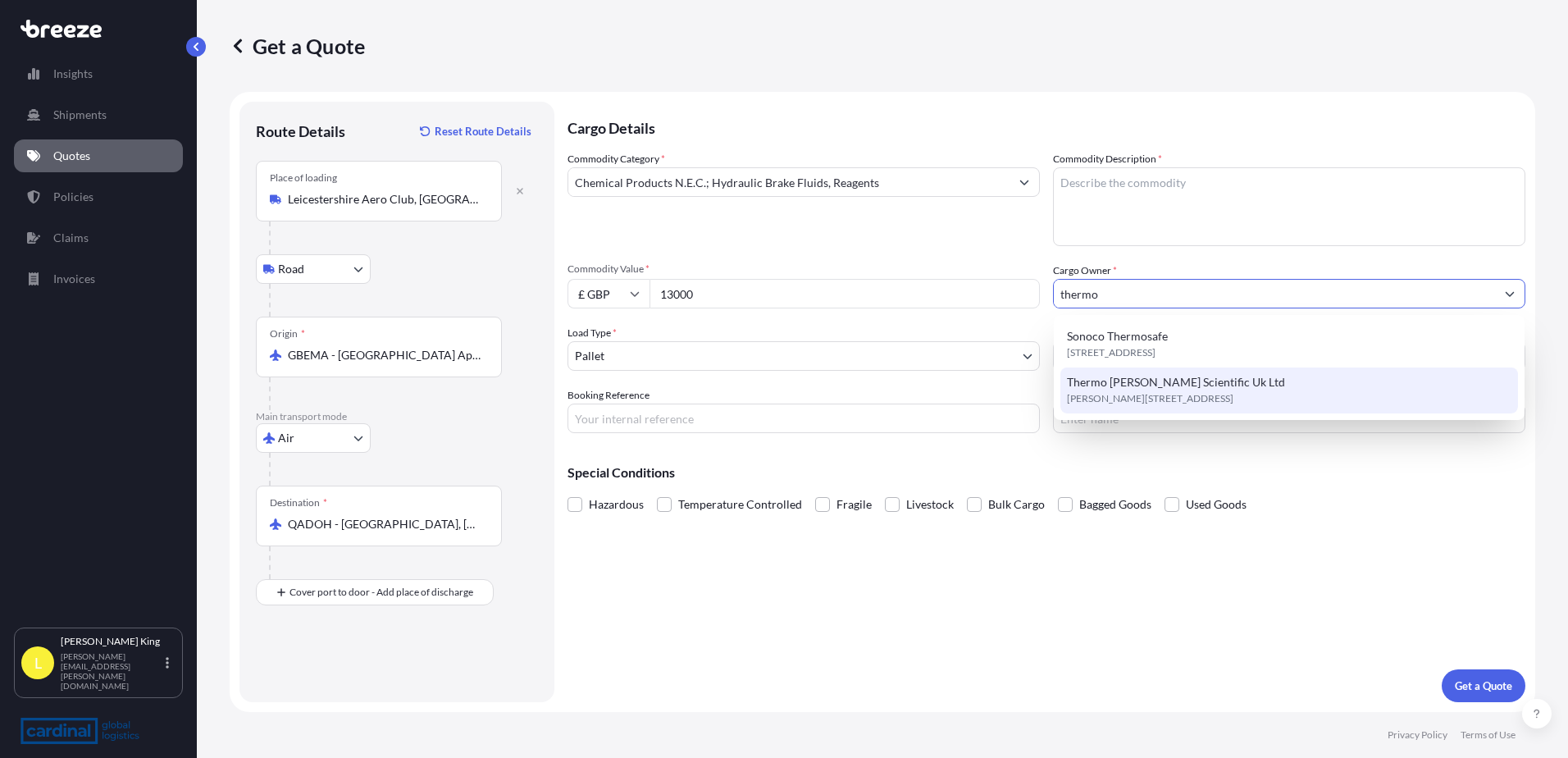
click at [1184, 398] on span "[PERSON_NAME][STREET_ADDRESS]" at bounding box center [1151, 399] width 167 height 16
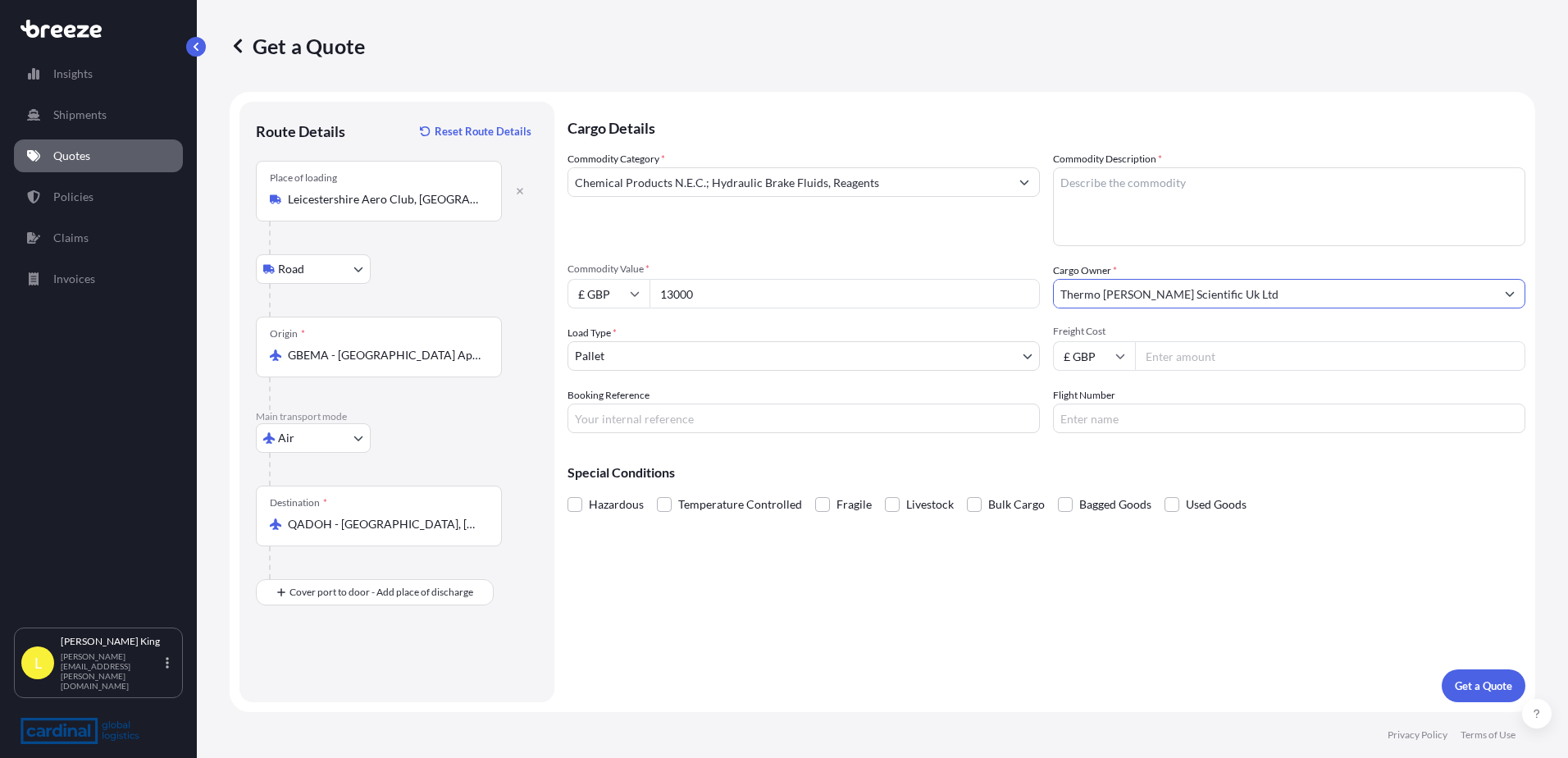
type input "Thermo [PERSON_NAME] Scientific Uk Ltd"
click at [1175, 365] on input "Freight Cost" at bounding box center [1330, 356] width 390 height 30
click at [1229, 362] on input "Freight Cost" at bounding box center [1330, 356] width 390 height 30
type input "4586.72"
drag, startPoint x: 600, startPoint y: 424, endPoint x: 1127, endPoint y: 412, distance: 527.1
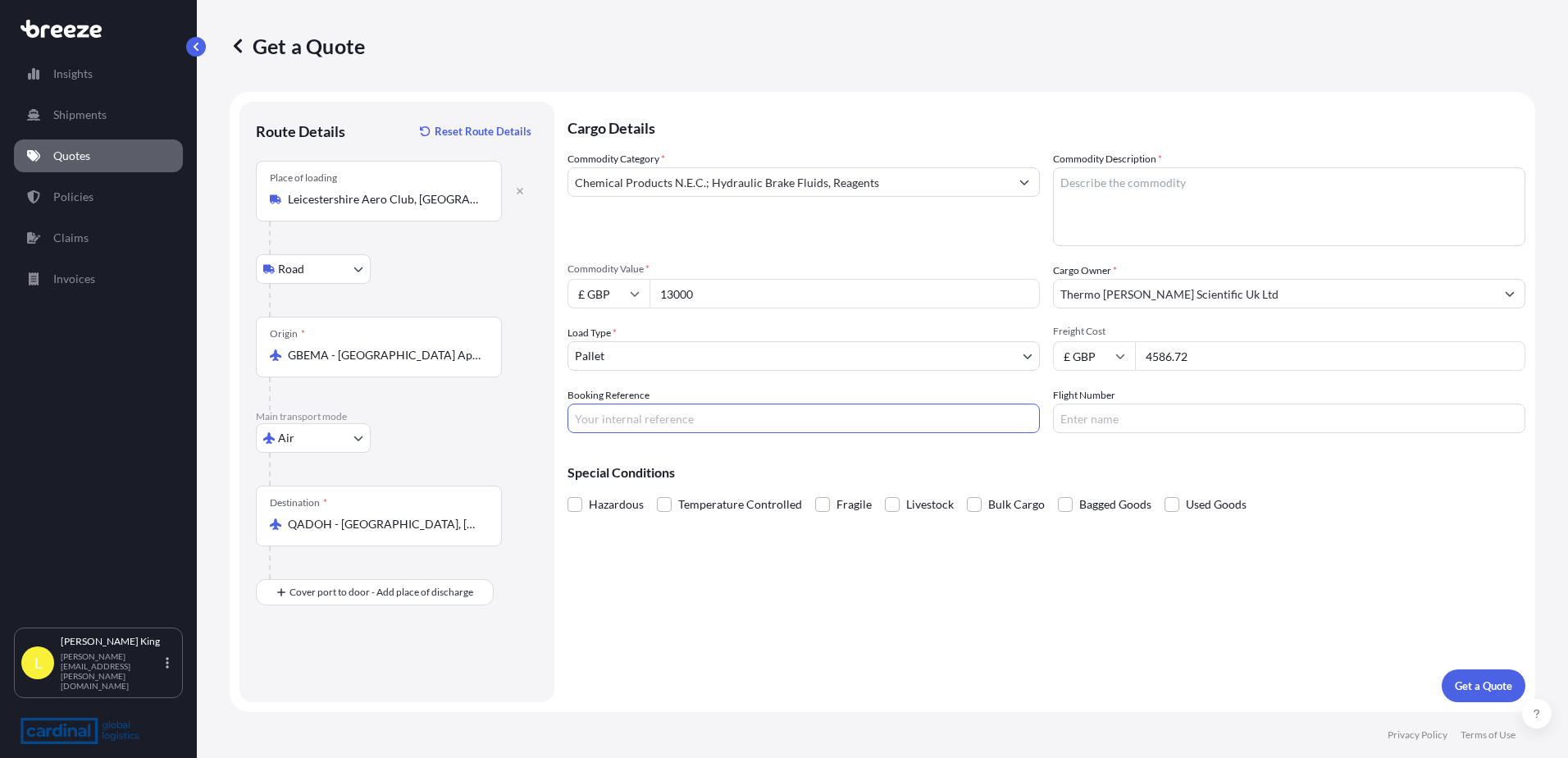
click at [600, 424] on input "Booking Reference" at bounding box center [803, 419] width 472 height 30
paste input "55588"
type input "55588"
click at [1248, 418] on input "Flight Number" at bounding box center [1289, 419] width 472 height 30
click at [1517, 691] on button "Get a Quote" at bounding box center [1484, 686] width 83 height 33
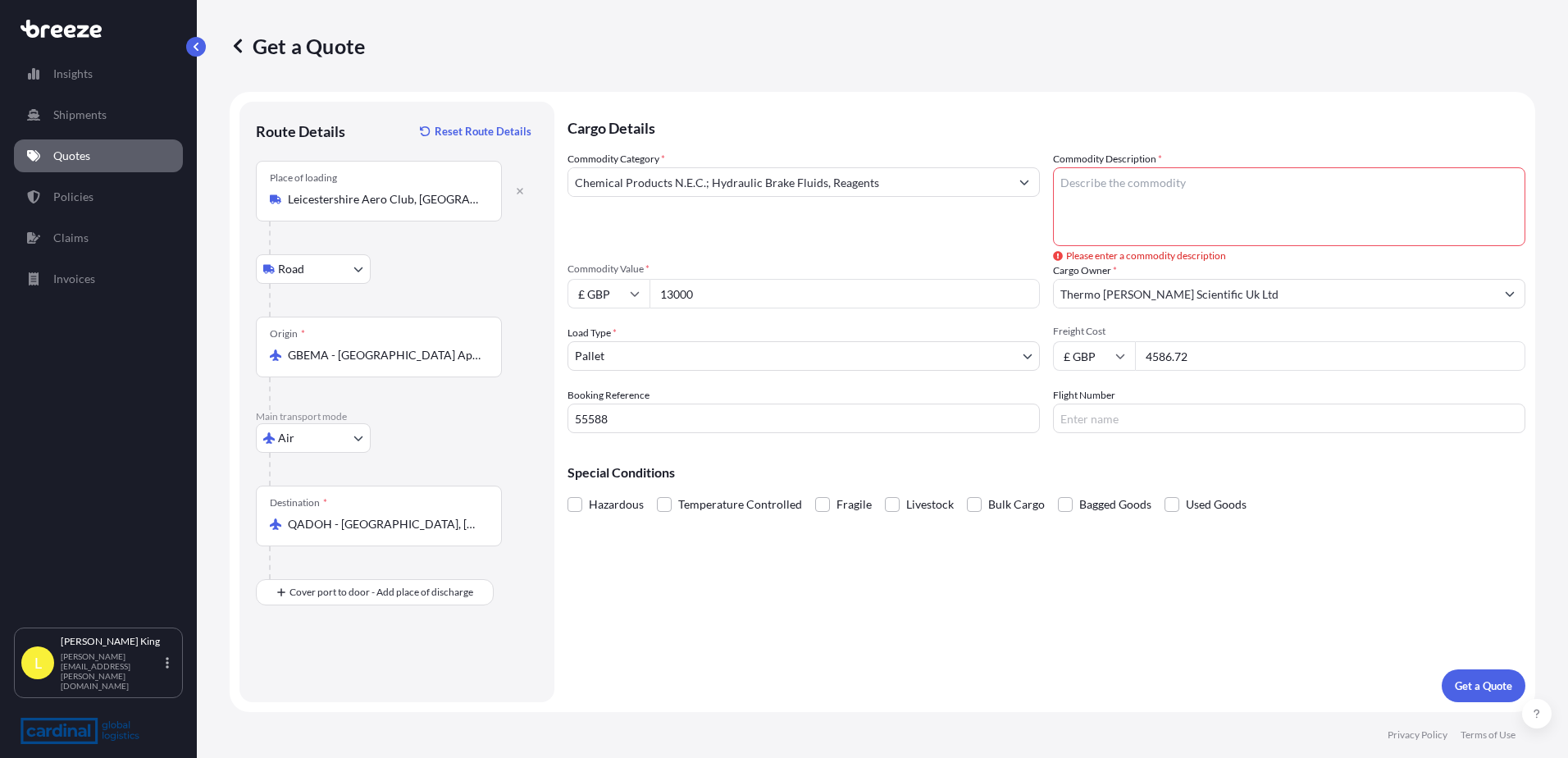
click at [1274, 198] on textarea "Commodity Description *" at bounding box center [1289, 207] width 472 height 79
type textarea "haz chemicals and lab apps"
click at [1484, 676] on button "Get a Quote" at bounding box center [1484, 686] width 83 height 33
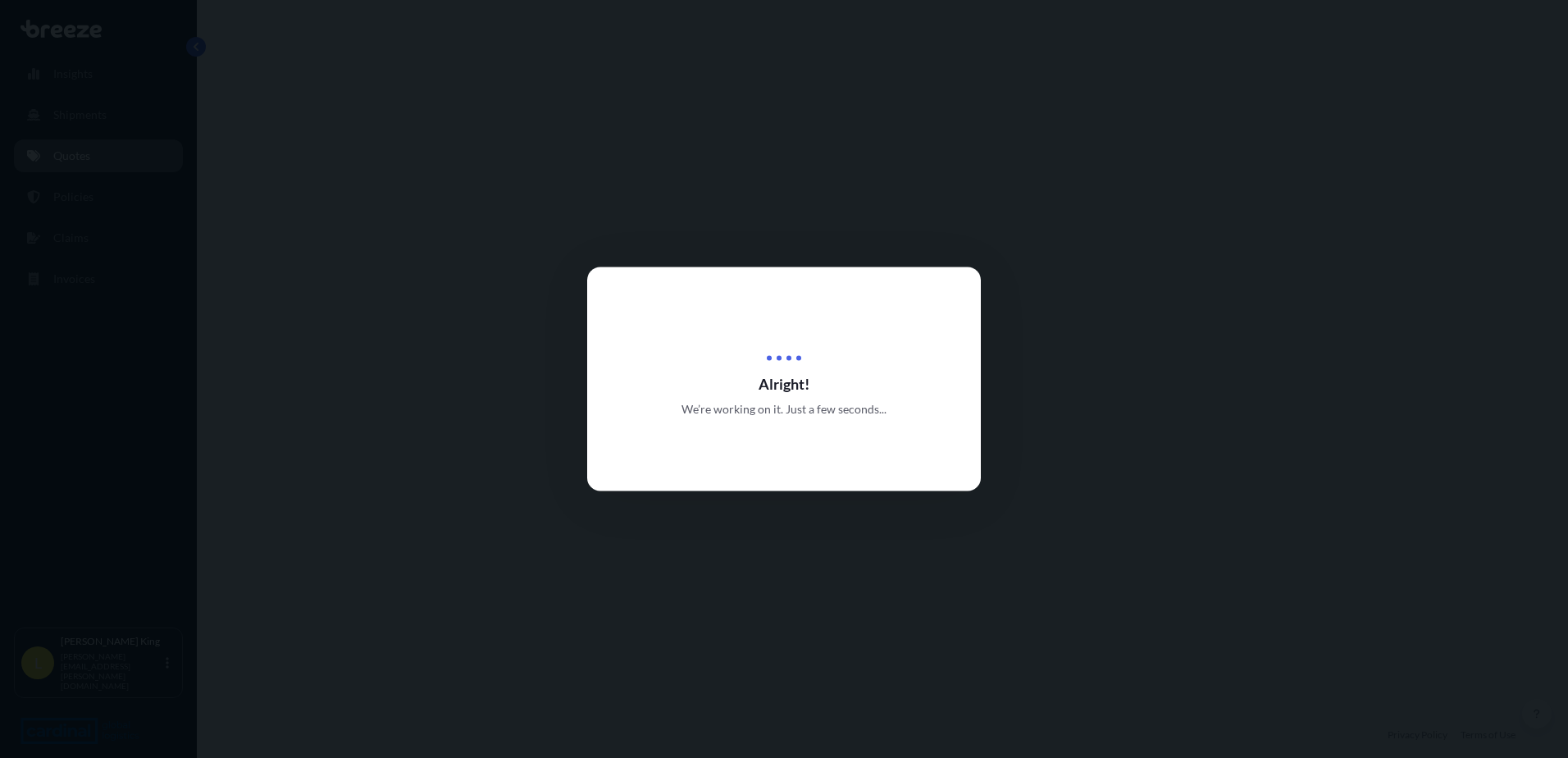
select select "Road"
select select "Air"
select select "1"
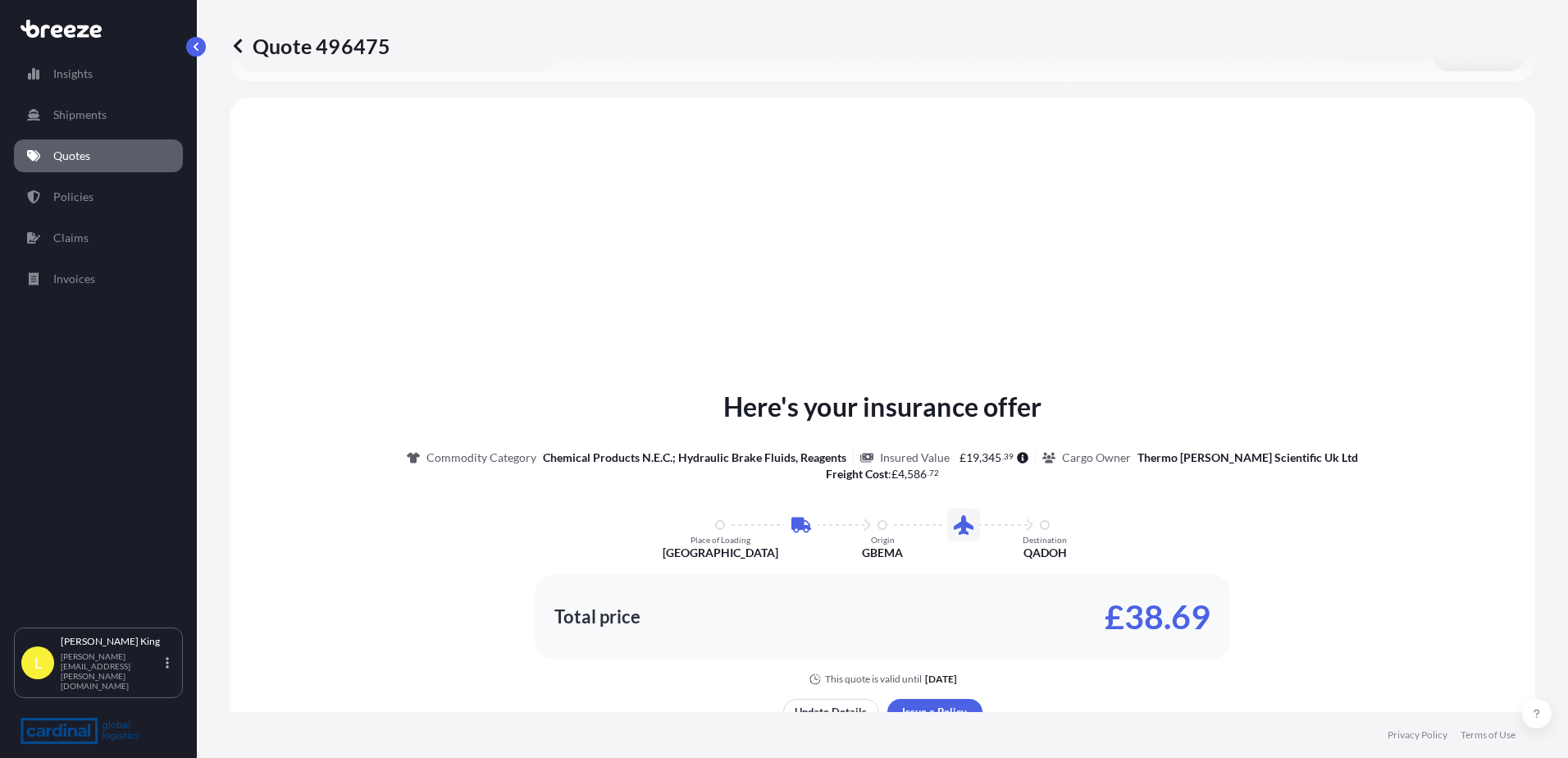
scroll to position [560, 0]
